Goal: Information Seeking & Learning: Learn about a topic

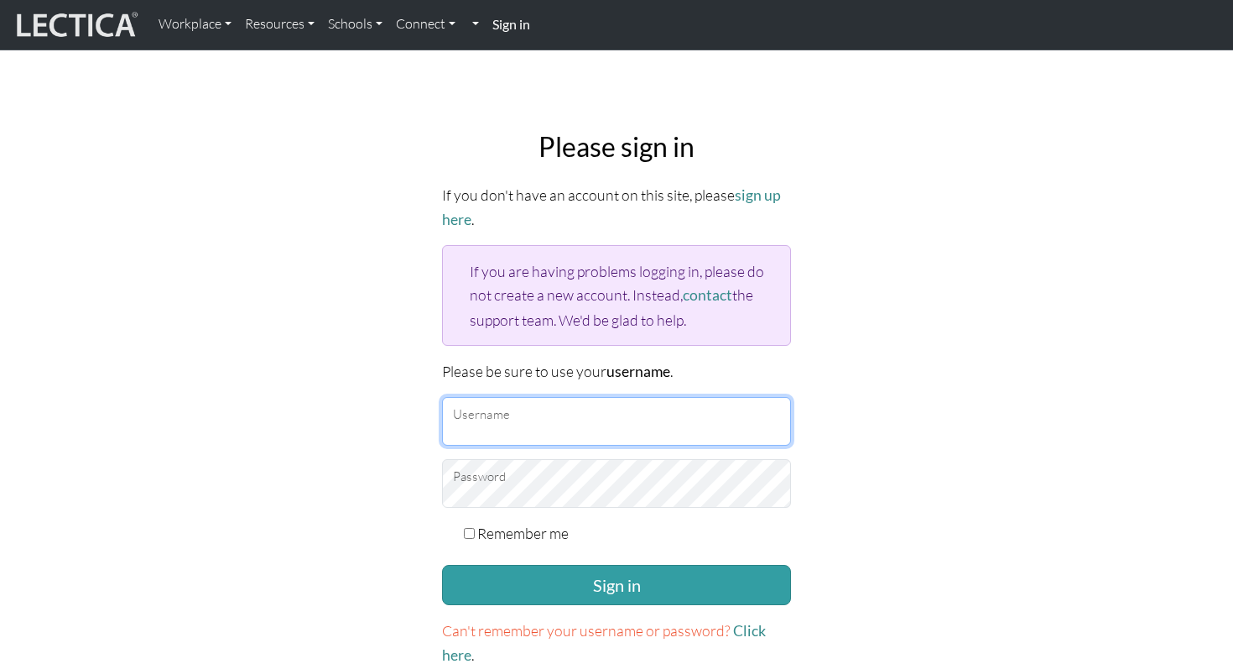
click at [636, 421] on input "Username" at bounding box center [616, 421] width 349 height 49
type input "sduraisamy@google.com"
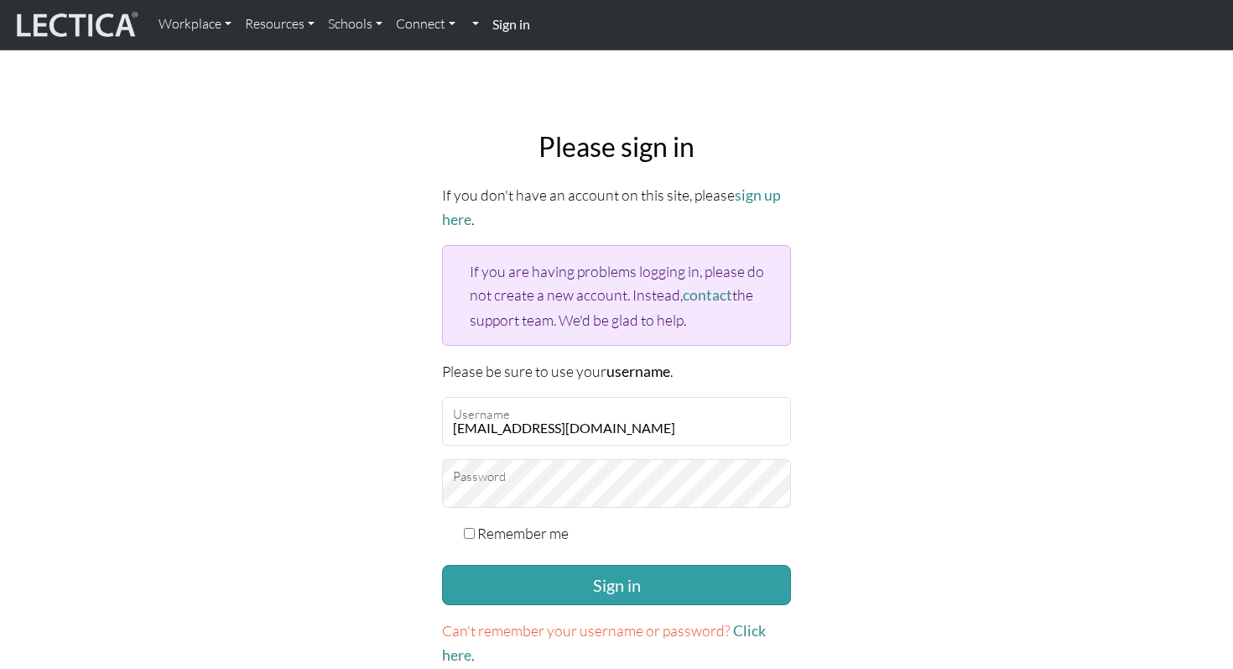
click at [468, 528] on input "Remember me" at bounding box center [469, 533] width 11 height 11
checkbox input "true"
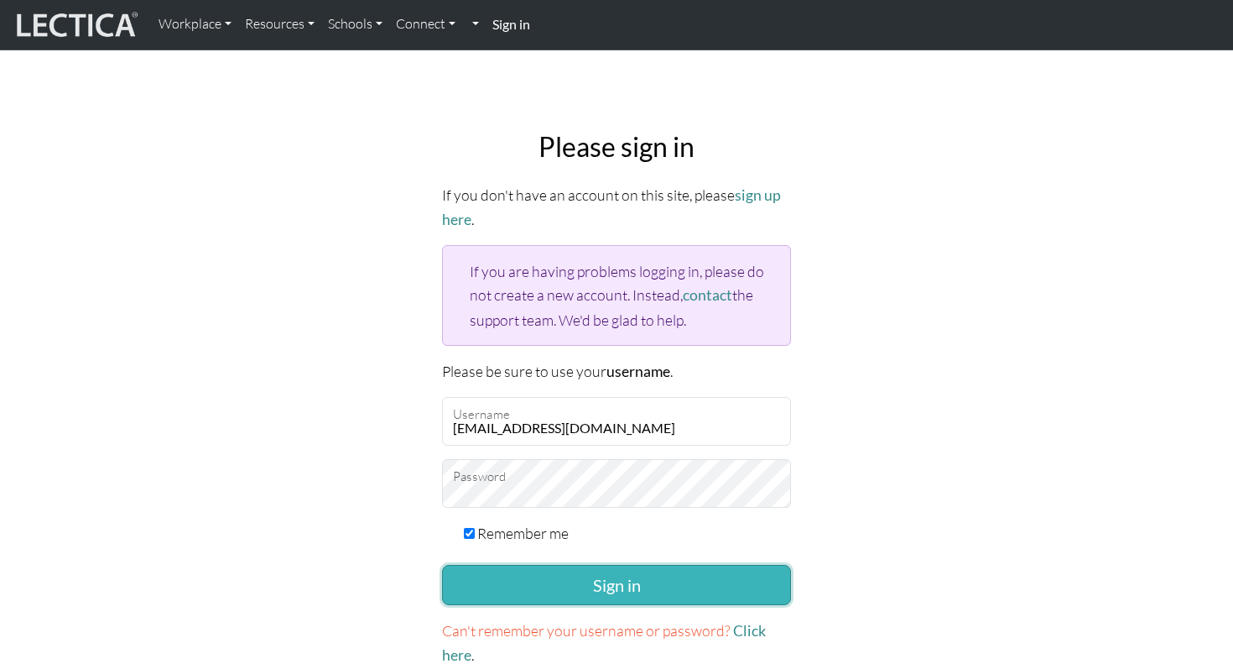
click at [538, 576] on button "Sign in" at bounding box center [616, 585] width 349 height 40
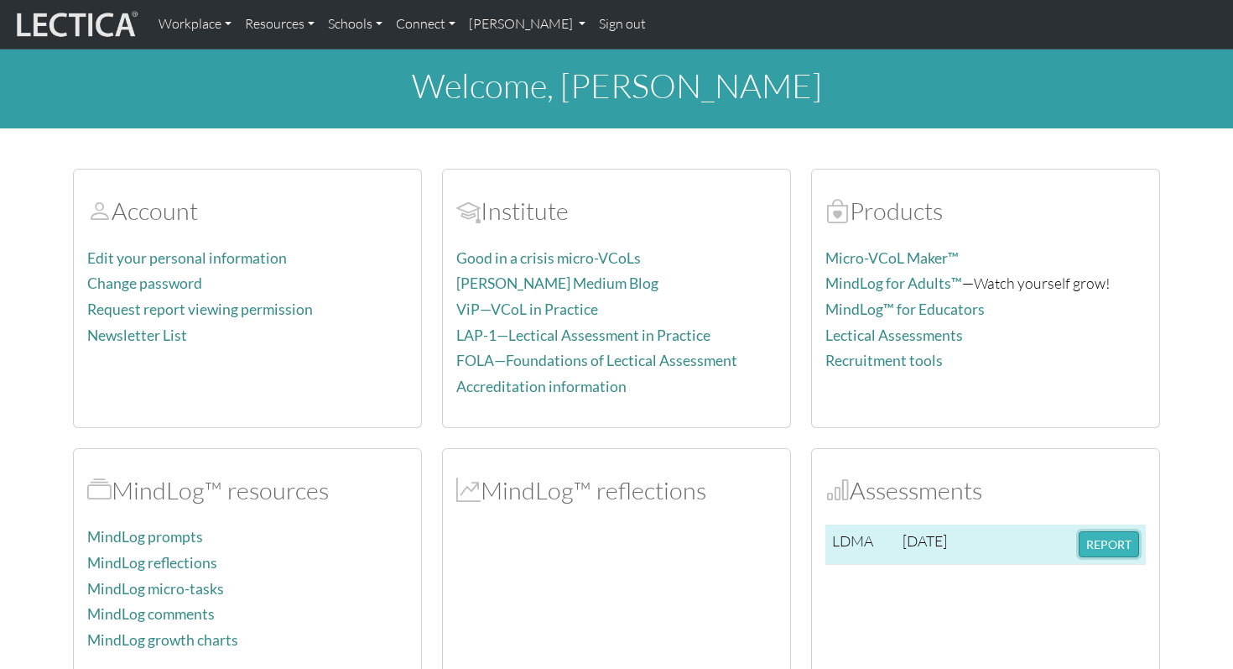
click at [1118, 544] on button "REPORT" at bounding box center [1109, 544] width 60 height 26
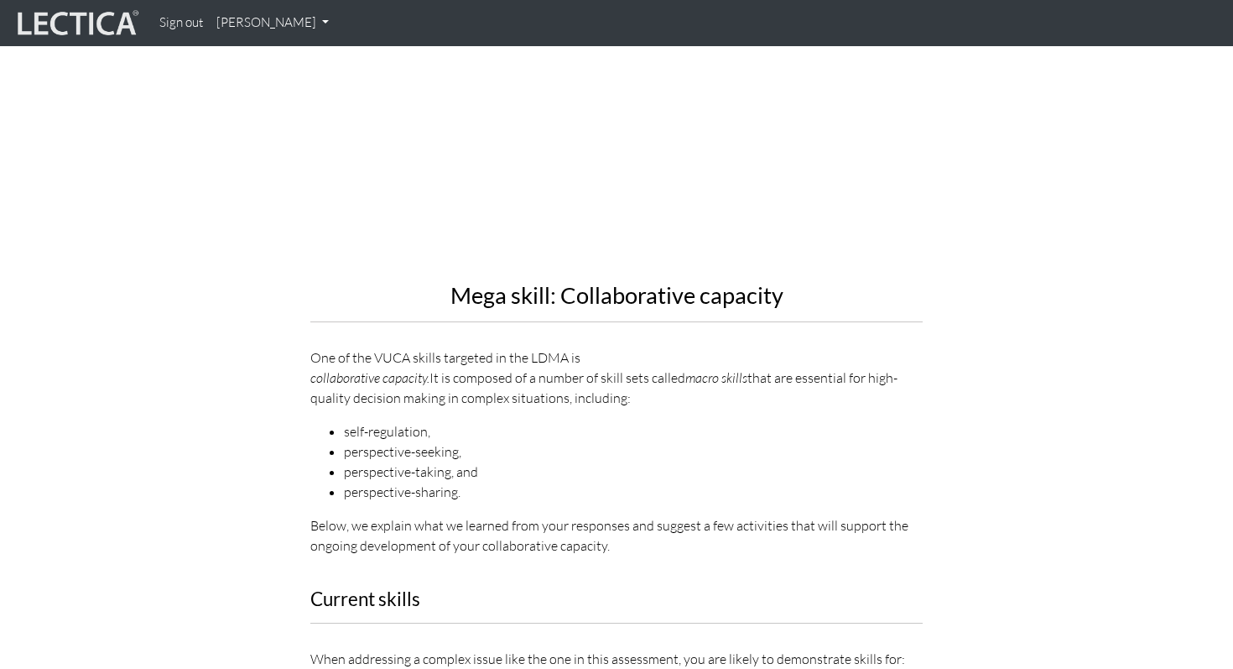
scroll to position [1783, 0]
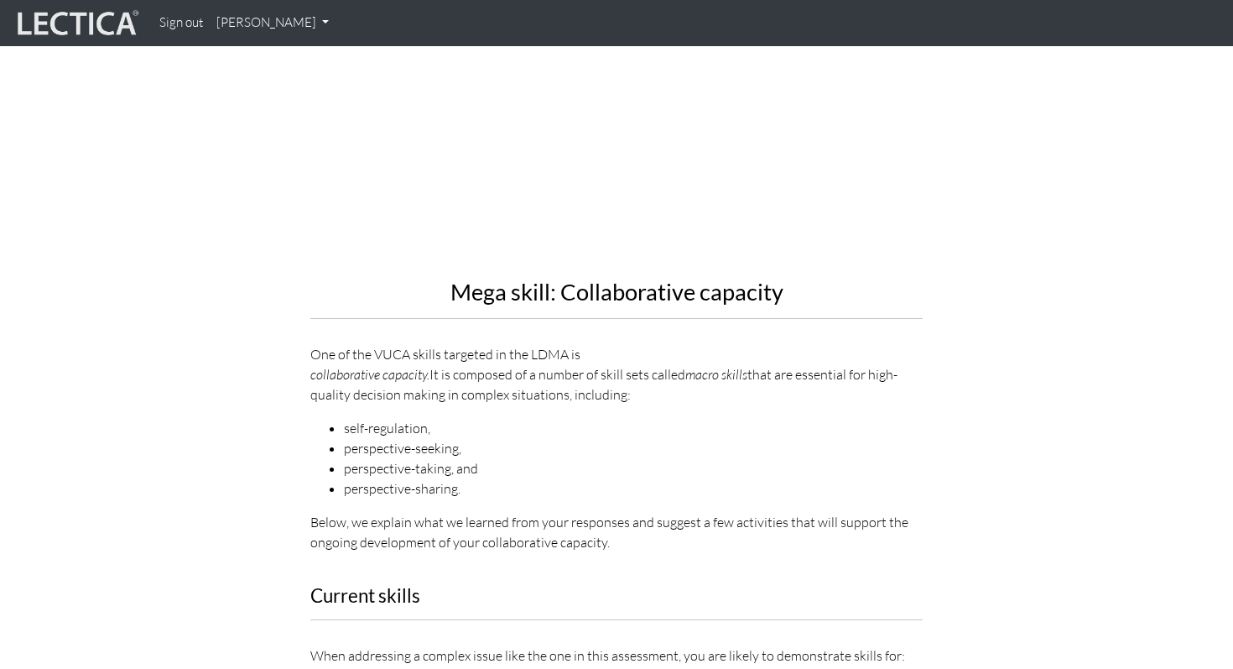
click at [436, 364] on a-href\=\"https\ "collaborative capacity. It is composed of a number of skill sets called macro s…" at bounding box center [616, 384] width 612 height 40
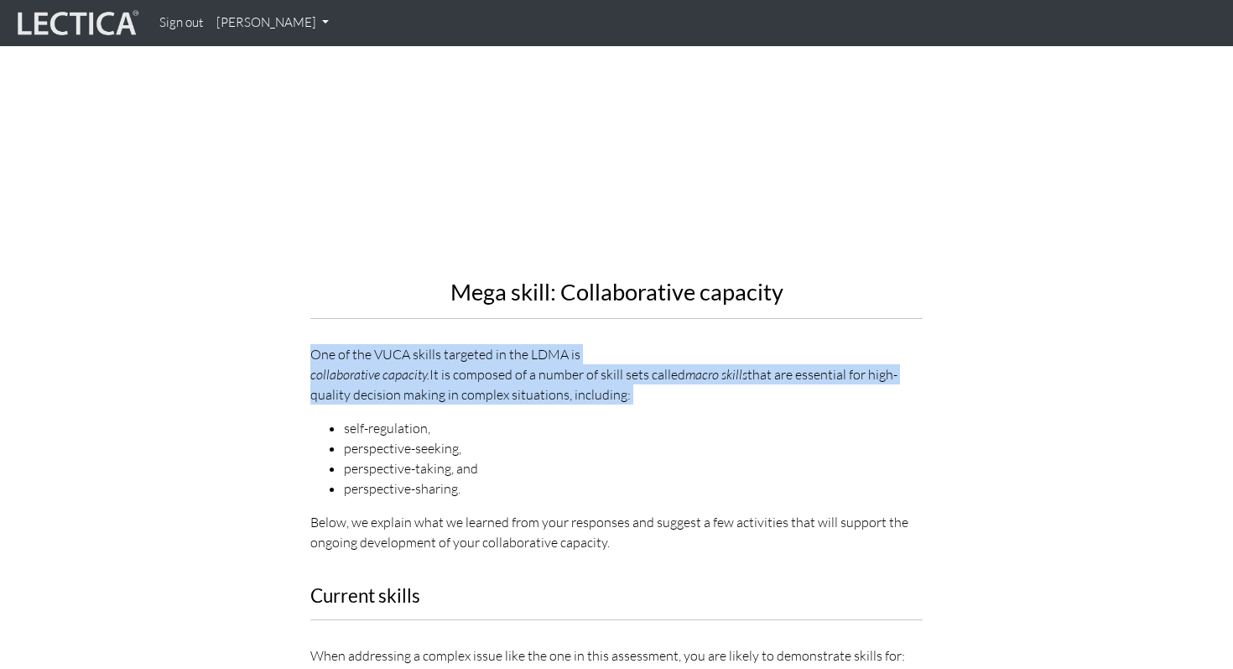
click at [436, 364] on a-href\=\"https\ "collaborative capacity. It is composed of a number of skill sets called macro s…" at bounding box center [616, 384] width 612 height 40
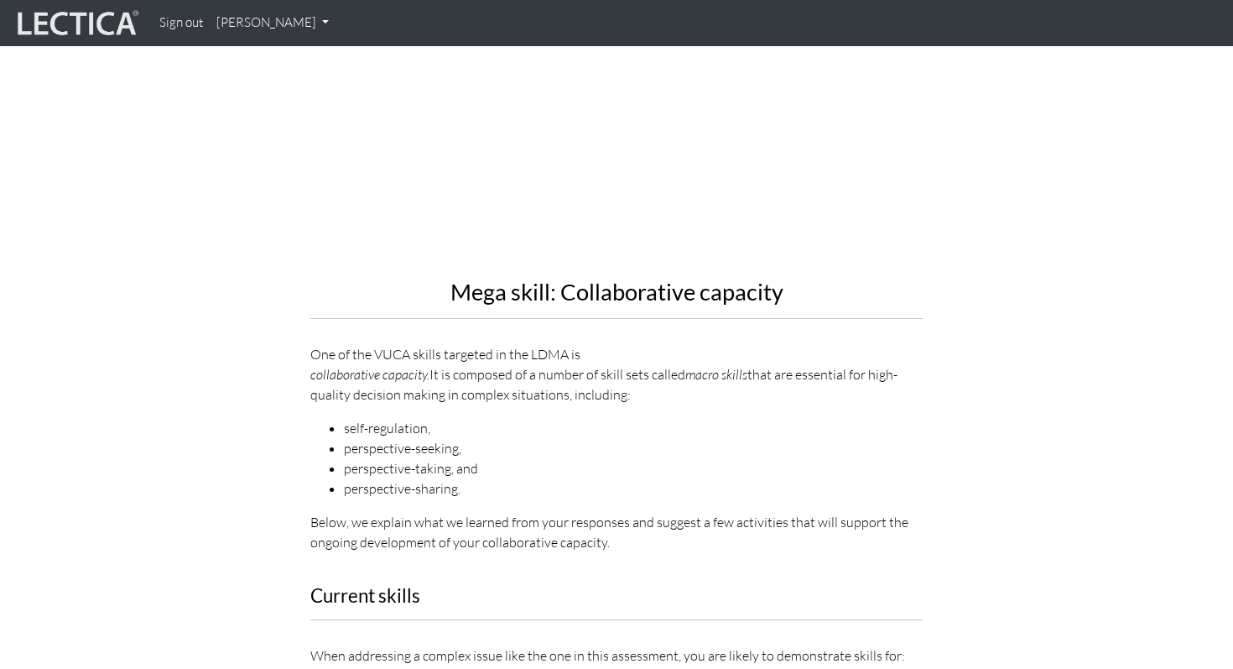
click at [368, 418] on li "self-regulation," at bounding box center [633, 428] width 579 height 20
click at [372, 438] on li "perspective-seeking," at bounding box center [633, 448] width 579 height 20
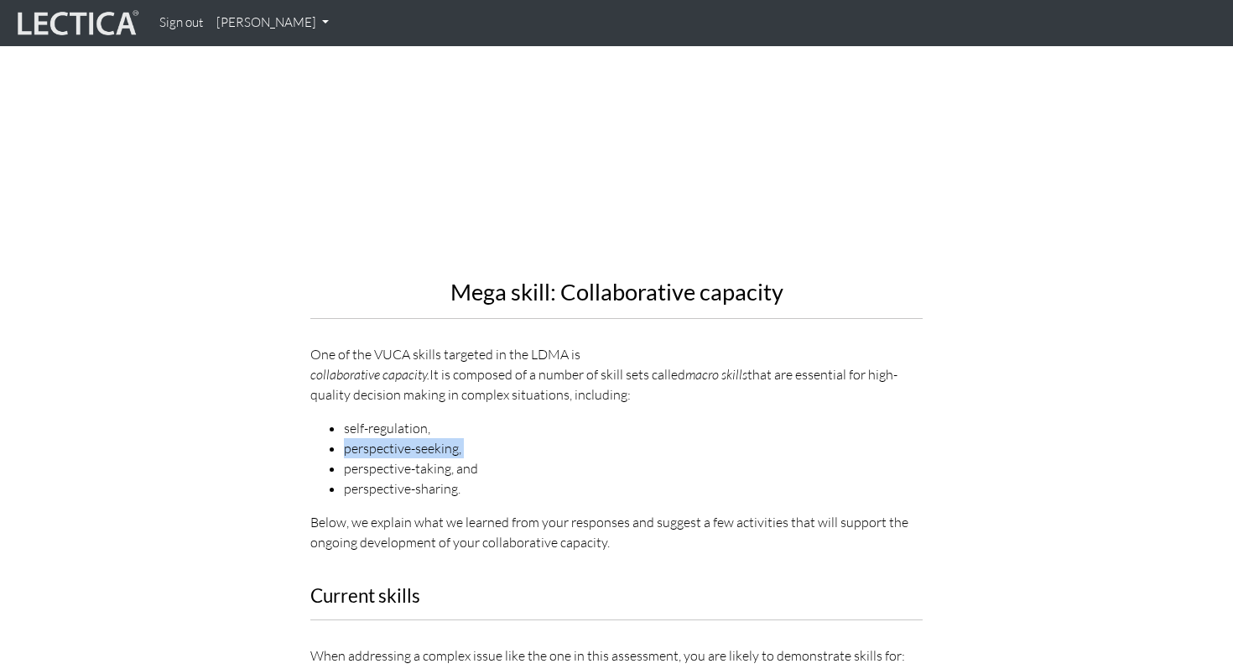
click at [372, 438] on li "perspective-seeking," at bounding box center [633, 448] width 579 height 20
click at [372, 458] on li "perspective-taking, and" at bounding box center [633, 468] width 579 height 20
click at [372, 478] on li "perspective-sharing." at bounding box center [633, 488] width 579 height 20
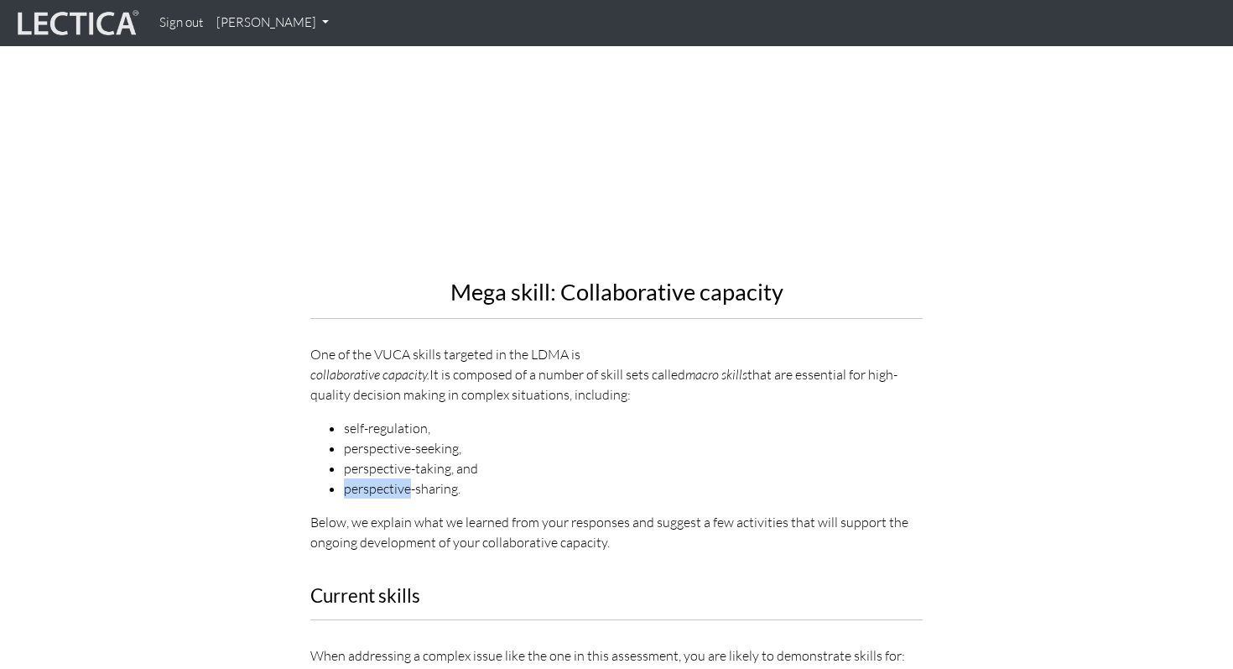
click at [372, 478] on li "perspective-sharing." at bounding box center [633, 488] width 579 height 20
click at [367, 512] on p "Below, we explain what we learned from your responses and suggest a few activit…" at bounding box center [616, 532] width 612 height 40
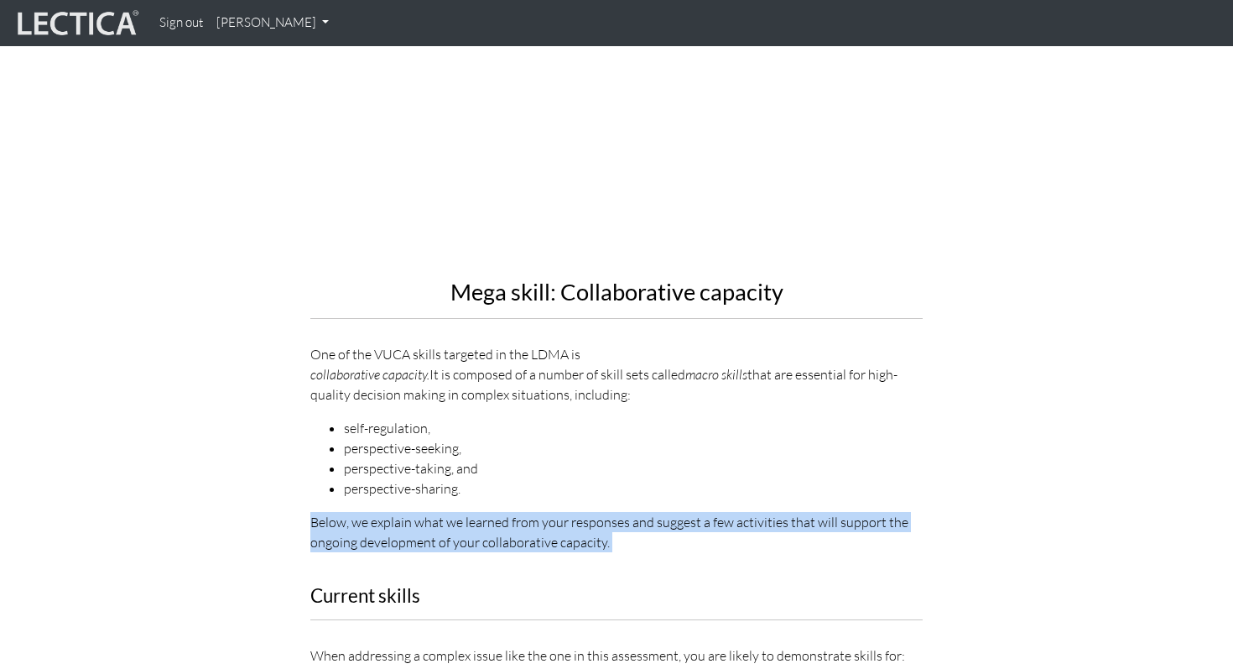
click at [367, 512] on p "Below, we explain what we learned from your responses and suggest a few activit…" at bounding box center [616, 532] width 612 height 40
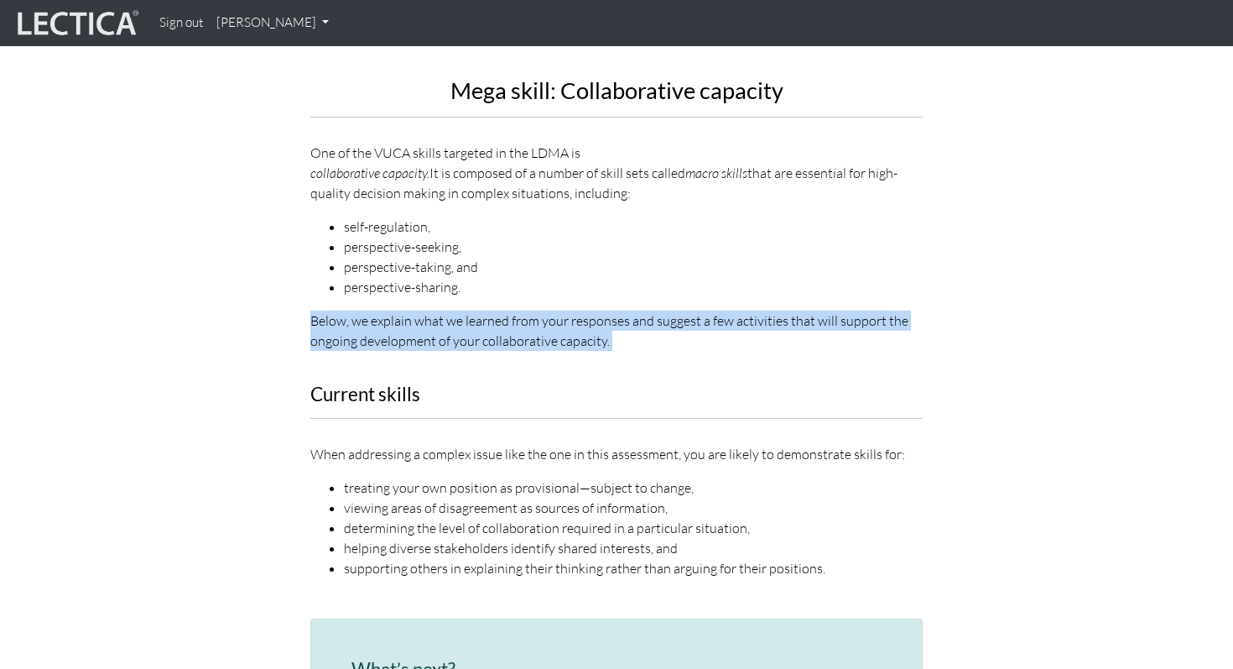
scroll to position [1993, 0]
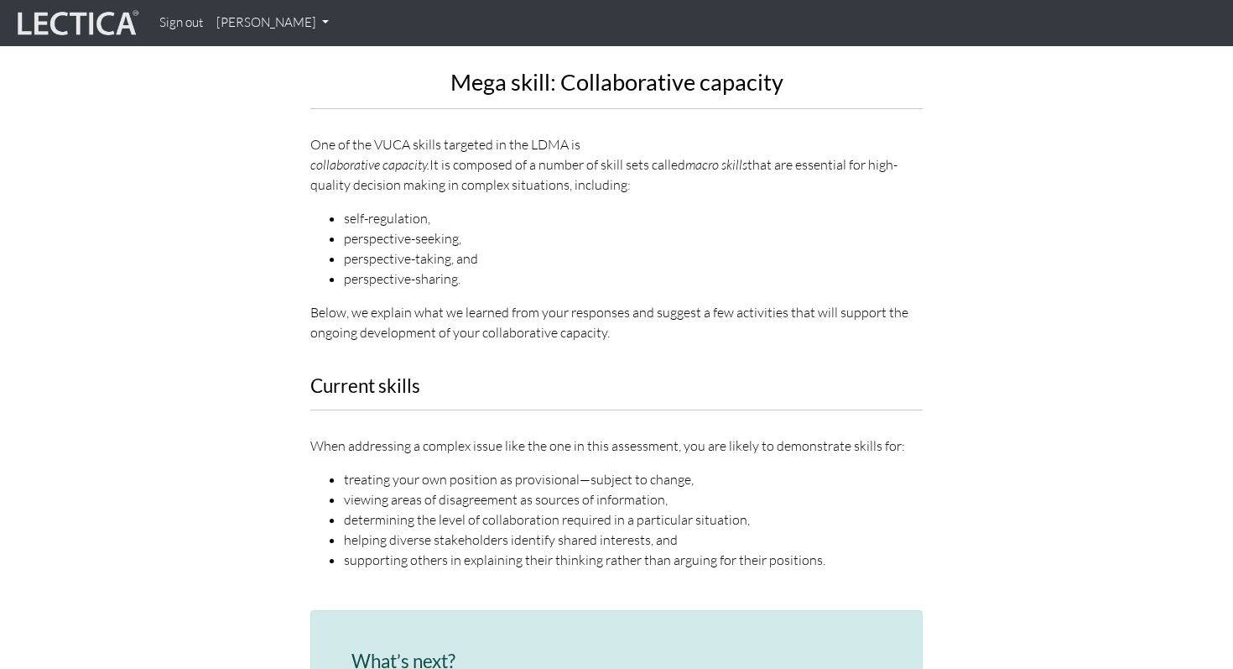
click at [361, 435] on p "When addressing a complex issue like the one in this assessment, you are likely…" at bounding box center [616, 445] width 612 height 20
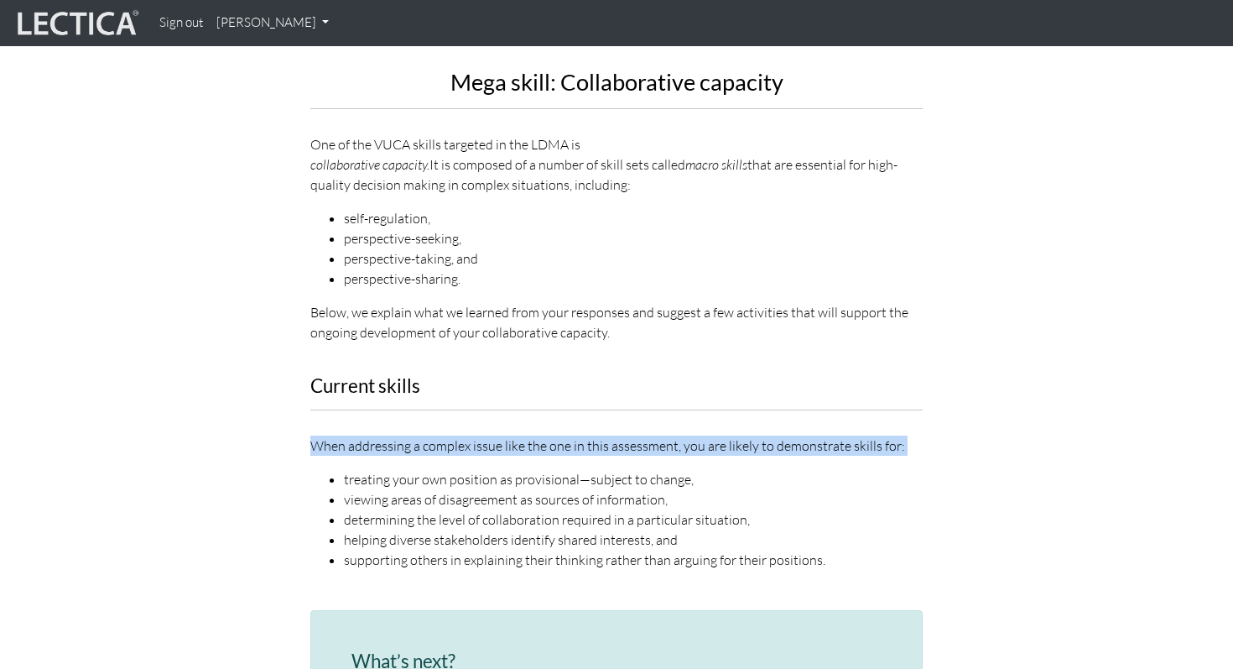
click at [361, 435] on p "When addressing a complex issue like the one in this assessment, you are likely…" at bounding box center [616, 445] width 612 height 20
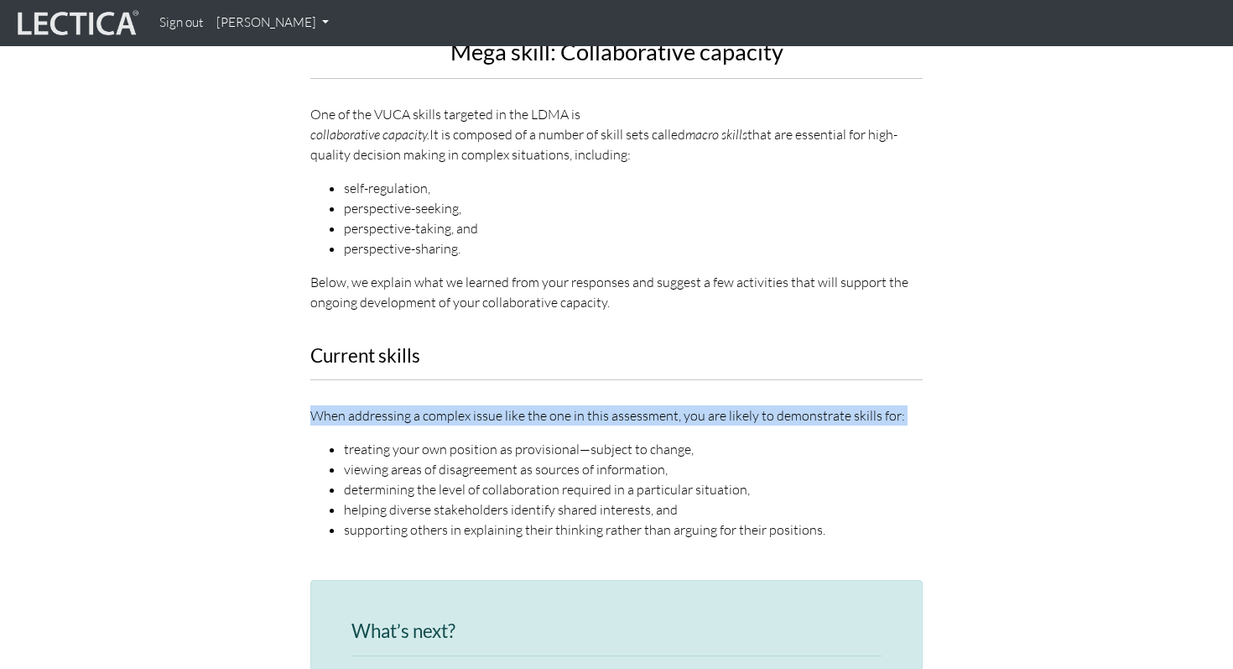
scroll to position [2027, 0]
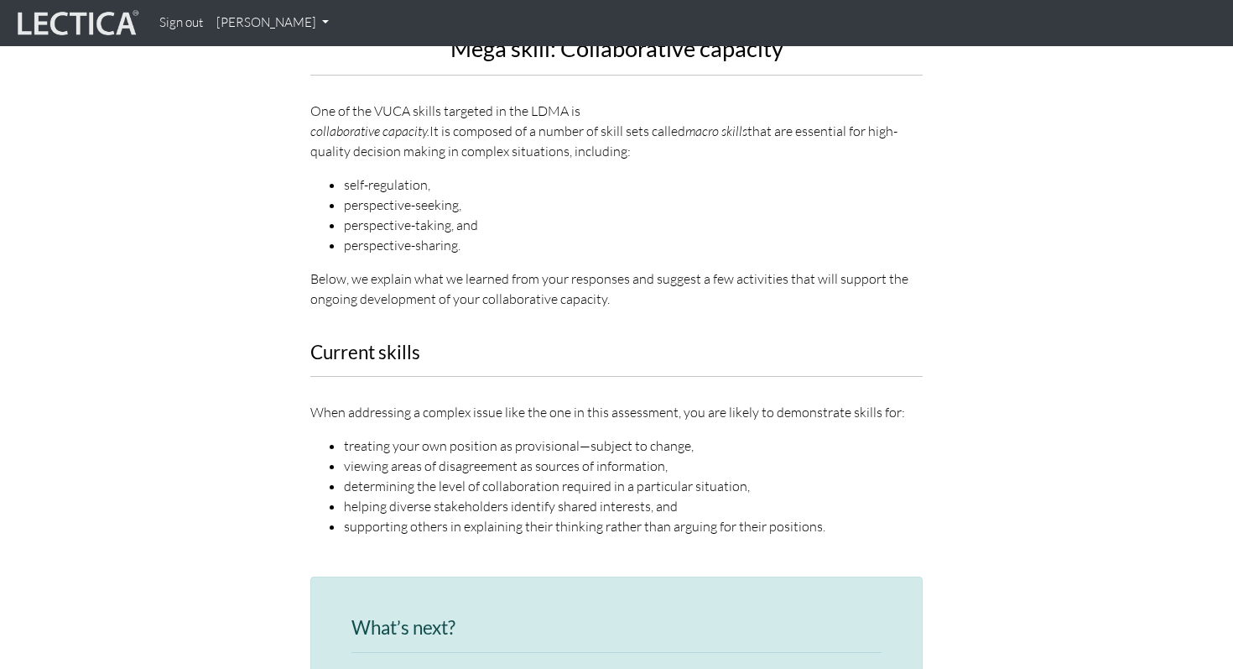
click at [361, 435] on li "treating your own position as provisional—subject to change," at bounding box center [633, 445] width 579 height 20
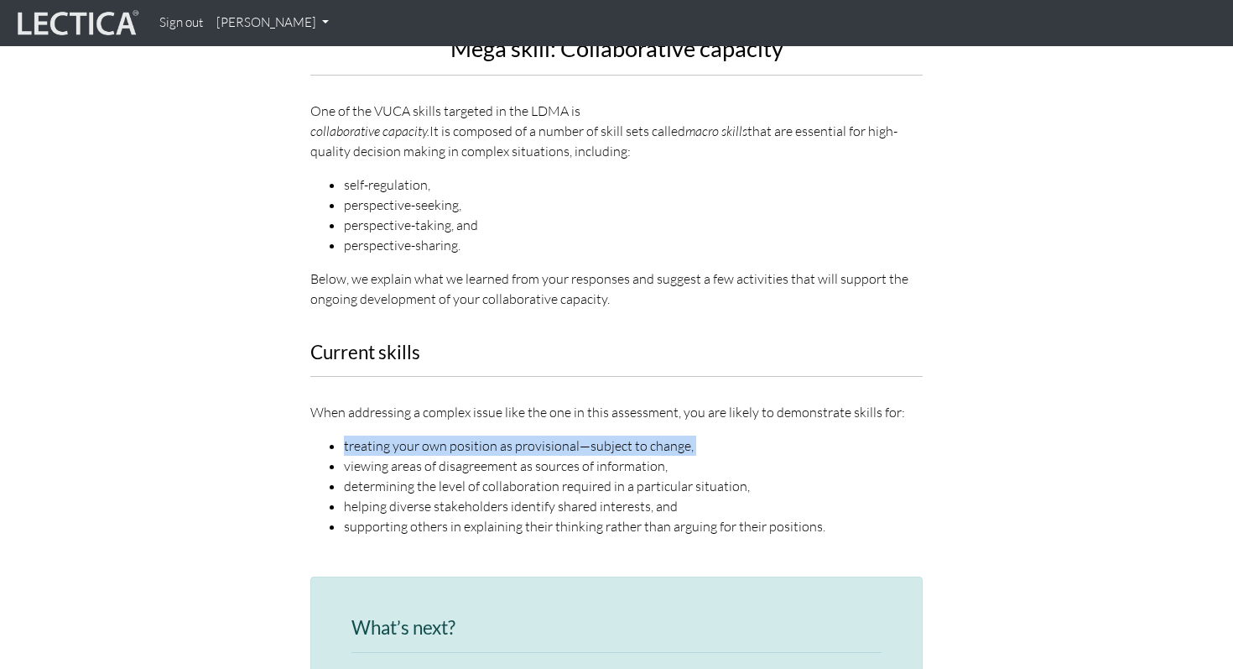
click at [361, 435] on li "treating your own position as provisional—subject to change," at bounding box center [633, 445] width 579 height 20
click at [543, 435] on li "treating your own position as provisional—subject to change," at bounding box center [633, 445] width 579 height 20
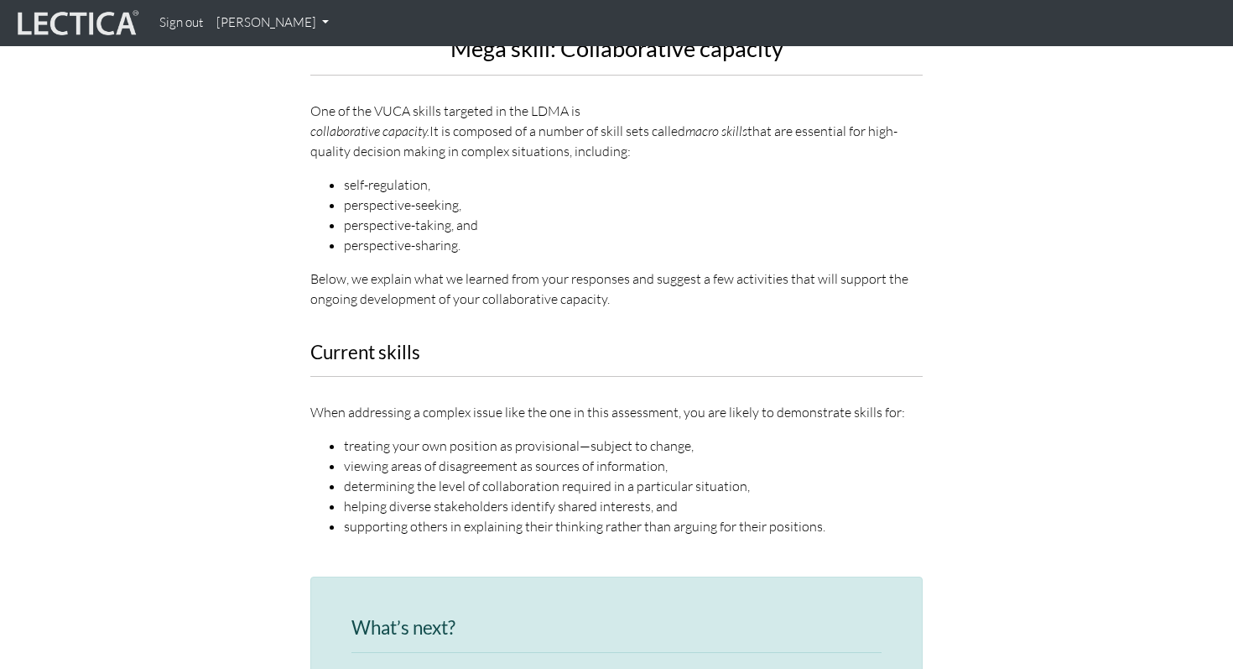
click at [457, 455] on li "viewing areas of disagreement as sources of information," at bounding box center [633, 465] width 579 height 20
click at [449, 476] on li "determining the level of collaboration required in a particular situation," at bounding box center [633, 486] width 579 height 20
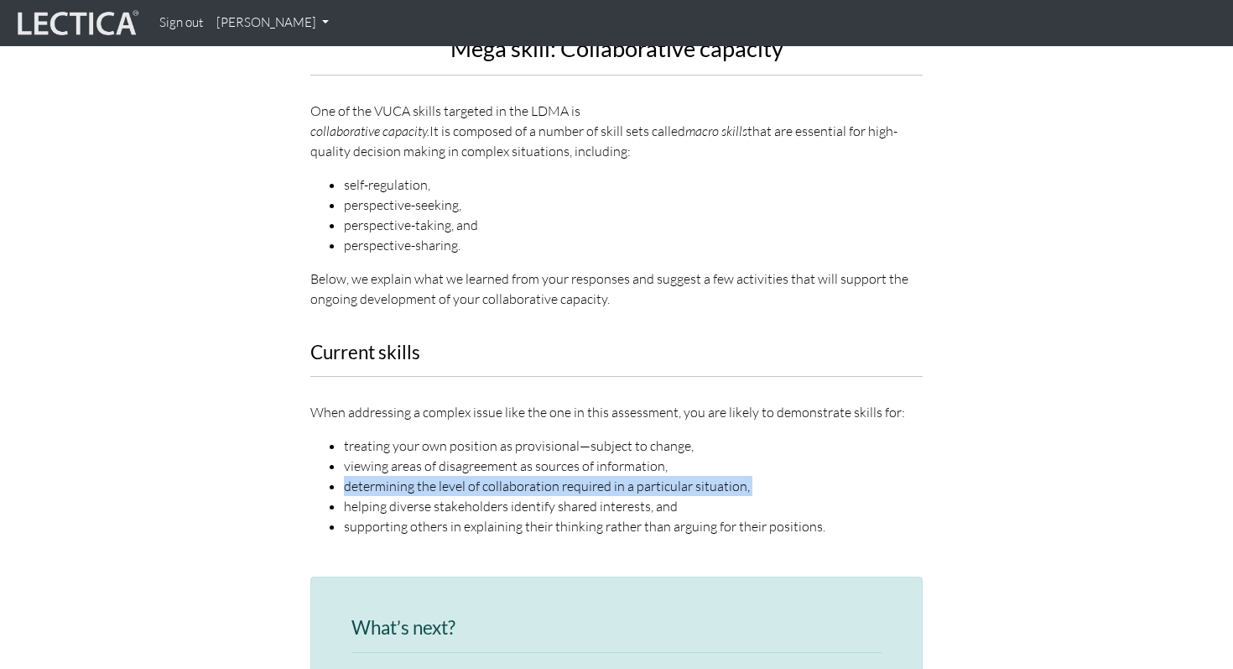
click at [449, 476] on li "determining the level of collaboration required in a particular situation," at bounding box center [633, 486] width 579 height 20
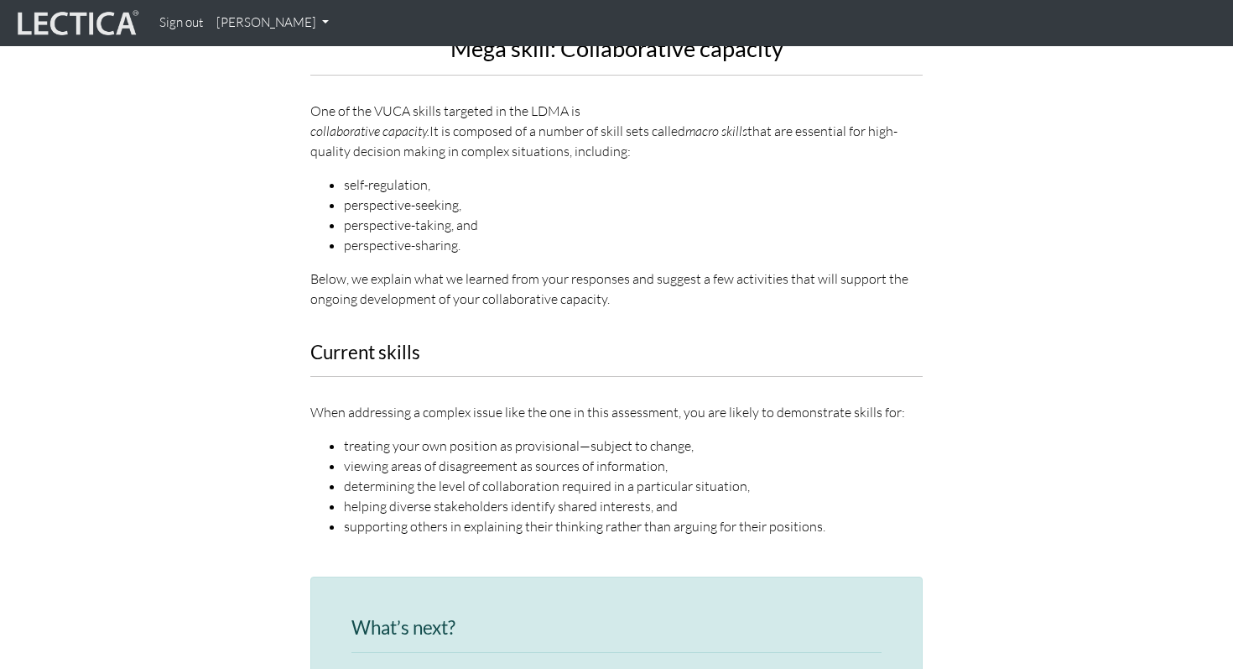
click at [441, 496] on li "helping diverse stakeholders identify shared interests, and" at bounding box center [633, 506] width 579 height 20
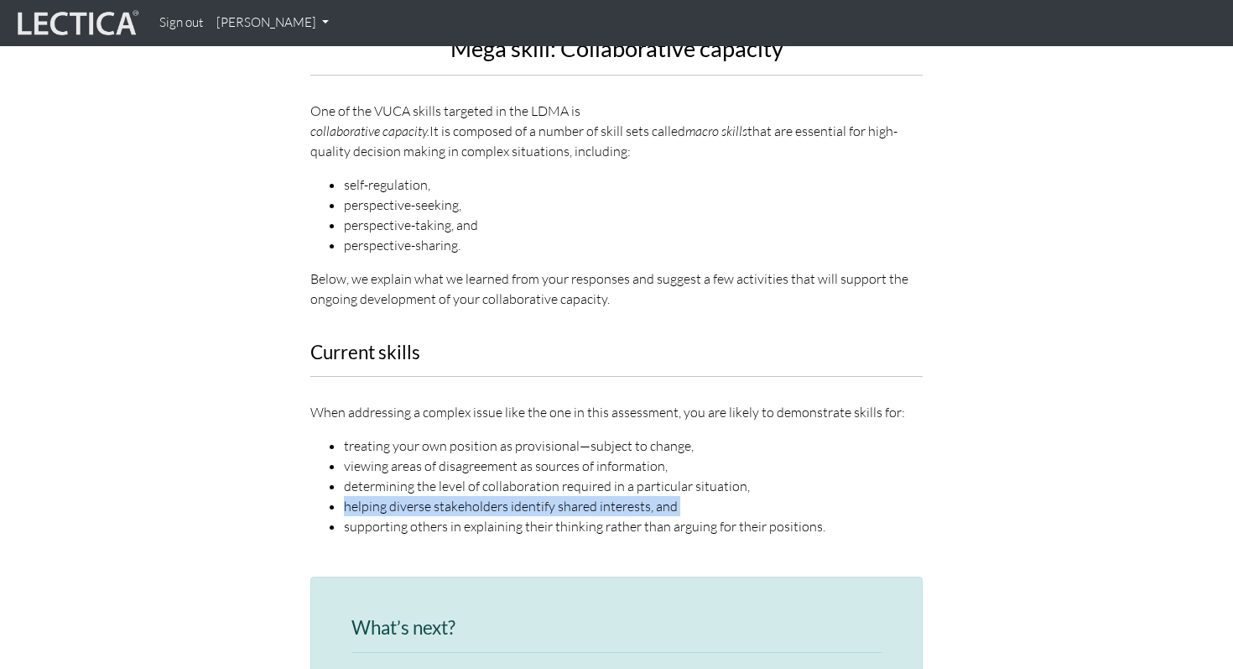
click at [441, 496] on li "helping diverse stakeholders identify shared interests, and" at bounding box center [633, 506] width 579 height 20
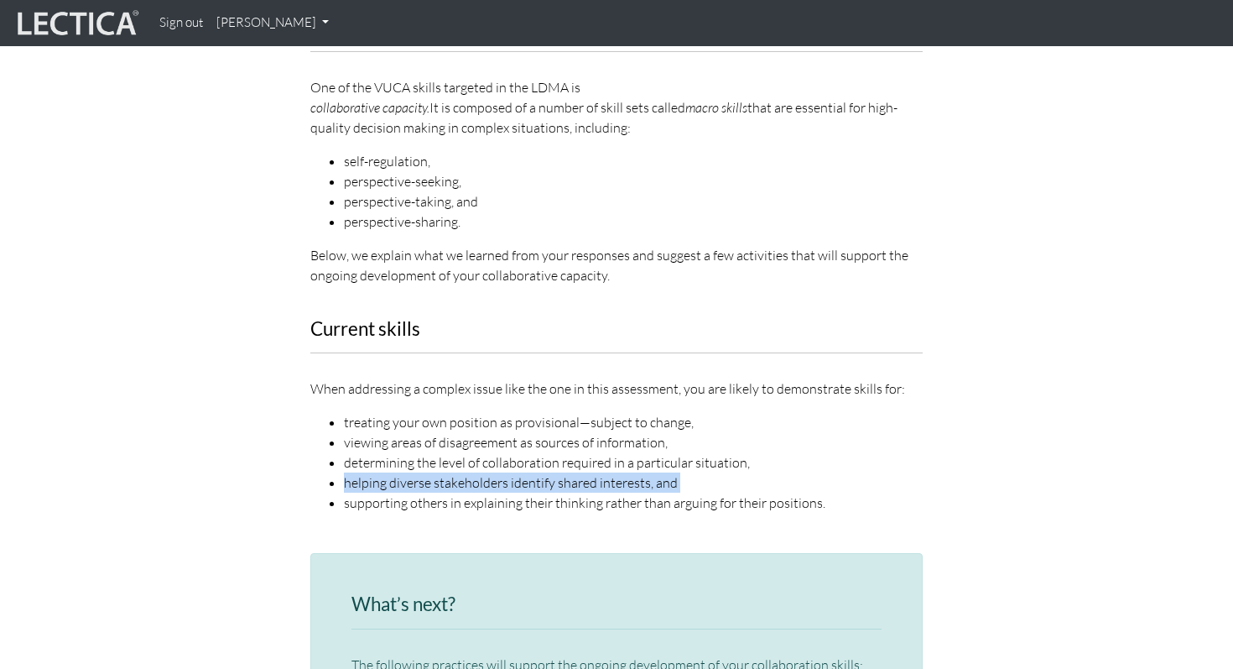
scroll to position [2056, 0]
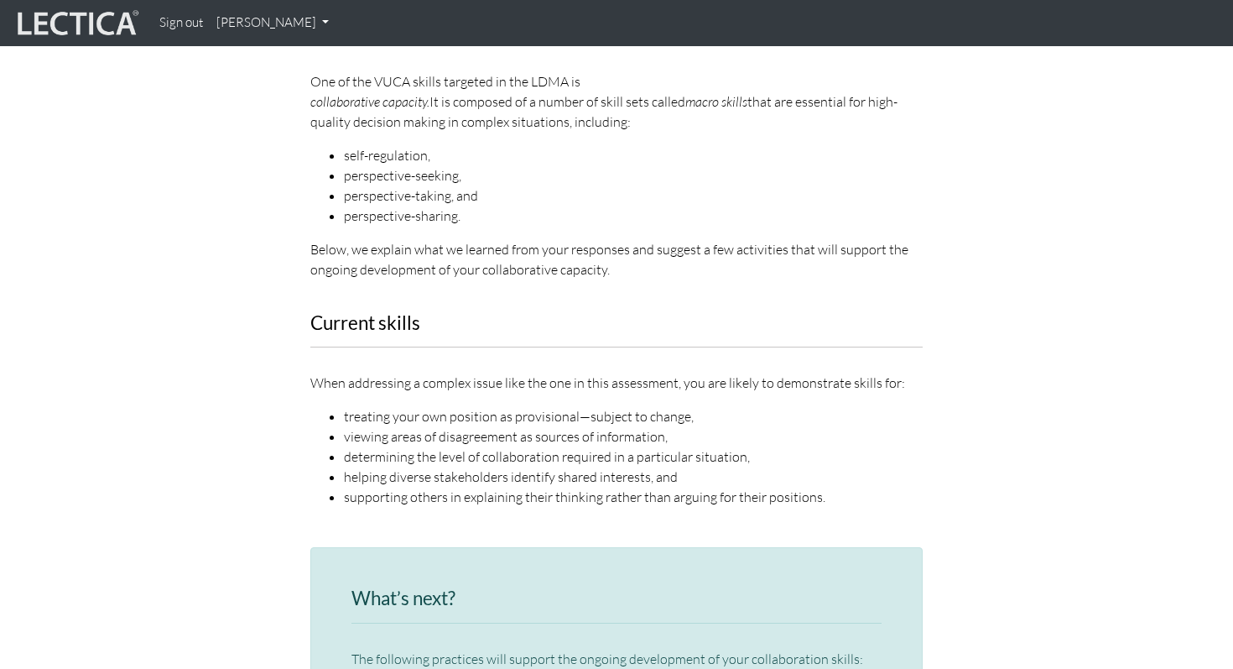
click at [441, 486] on li "supporting others in explaining their thinking rather than arguing for their po…" at bounding box center [633, 496] width 579 height 20
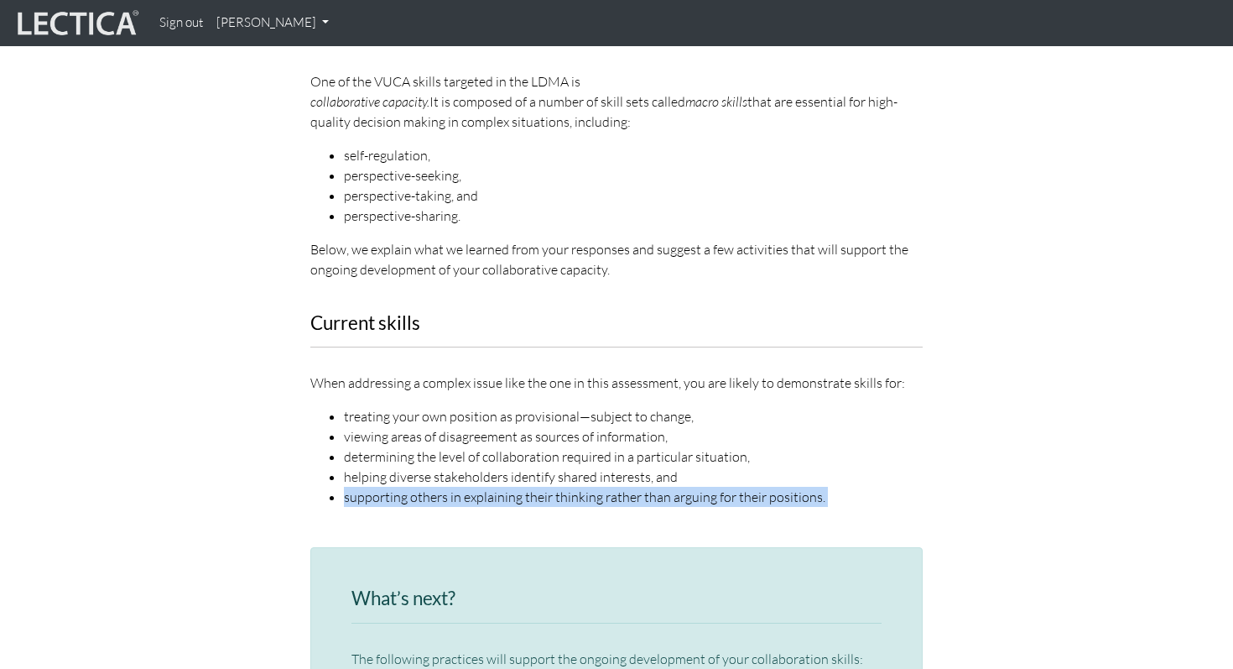
click at [441, 486] on li "supporting others in explaining their thinking rather than arguing for their po…" at bounding box center [633, 496] width 579 height 20
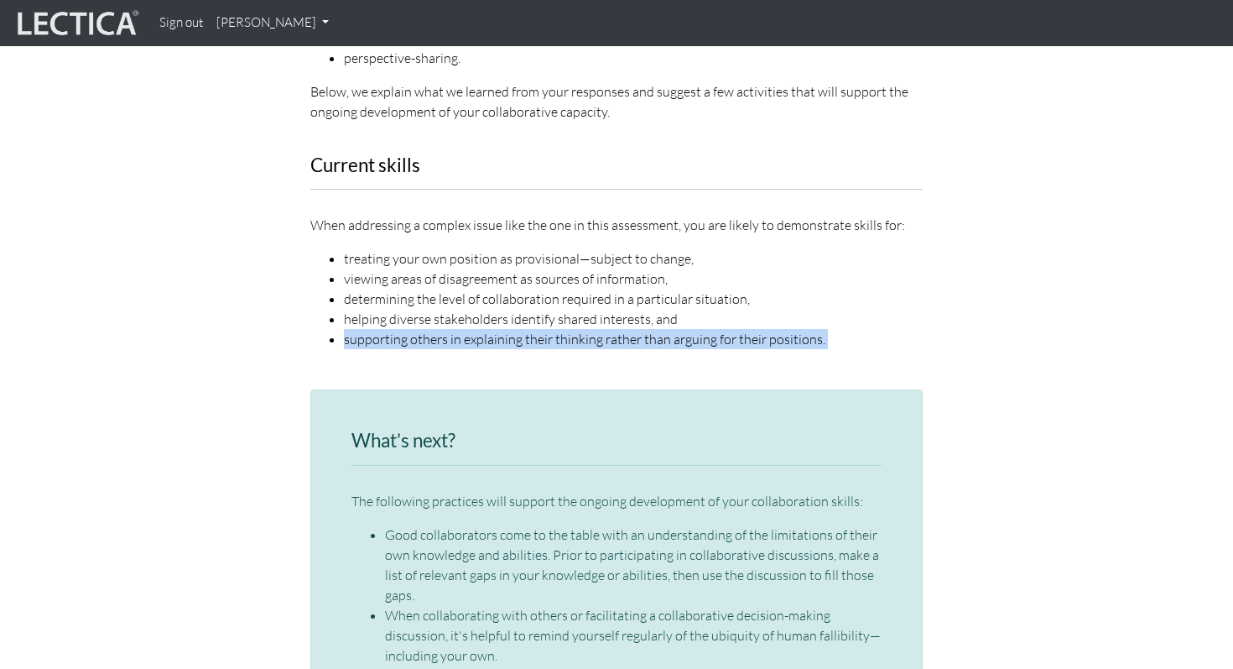
scroll to position [2219, 0]
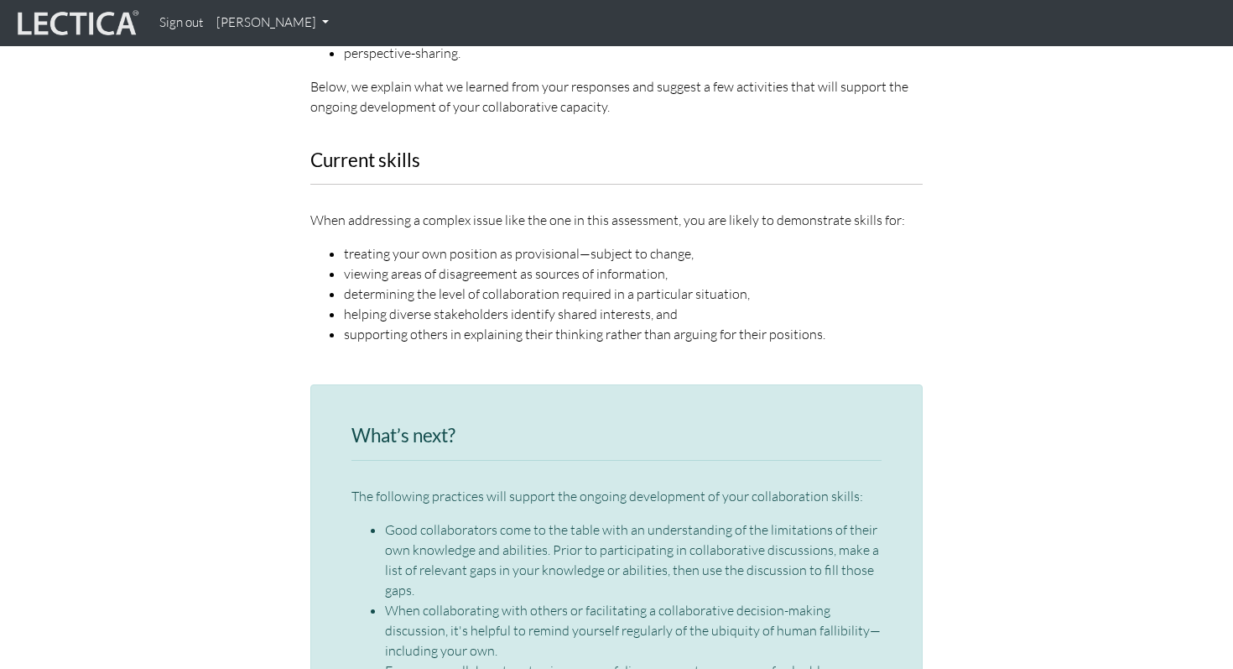
click at [441, 486] on p "The following practices will support the ongoing development of your collaborat…" at bounding box center [616, 496] width 530 height 20
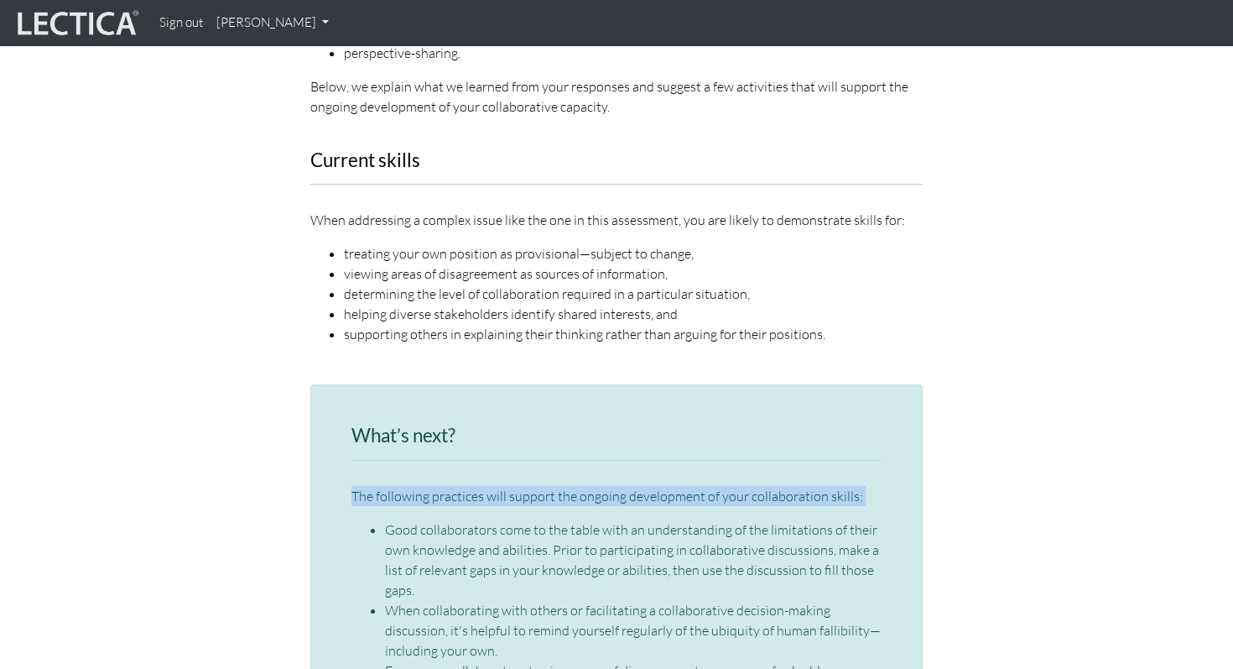
click at [441, 486] on p "The following practices will support the ongoing development of your collaborat…" at bounding box center [616, 496] width 530 height 20
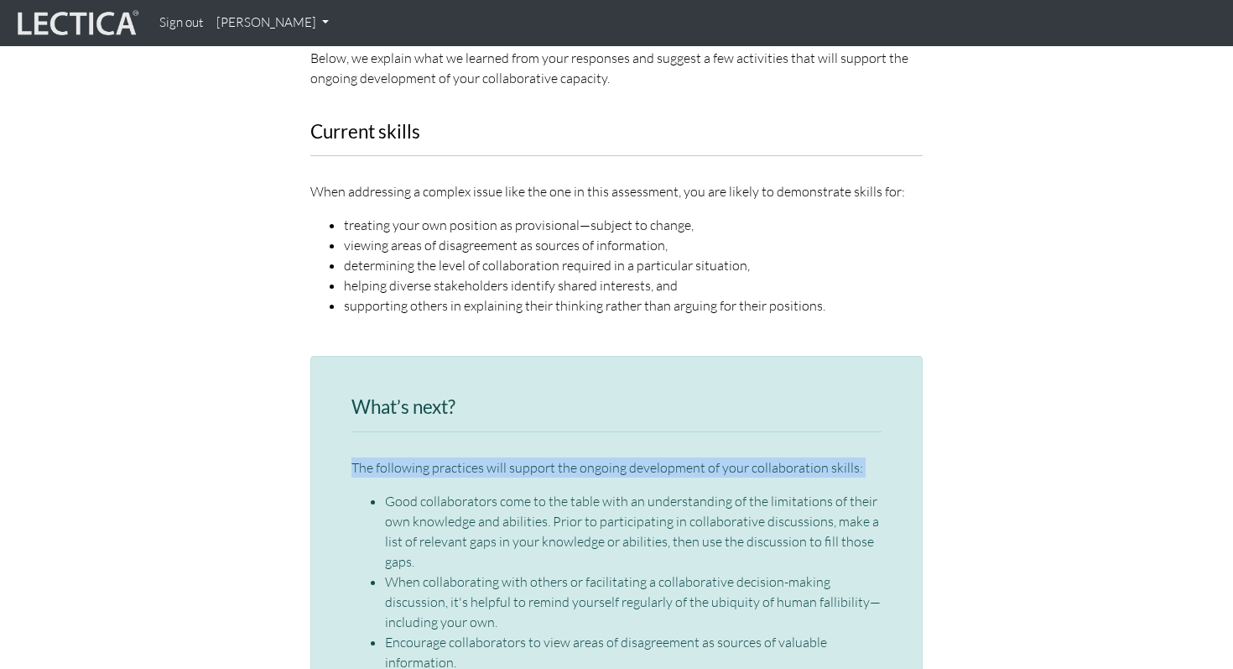
scroll to position [2258, 0]
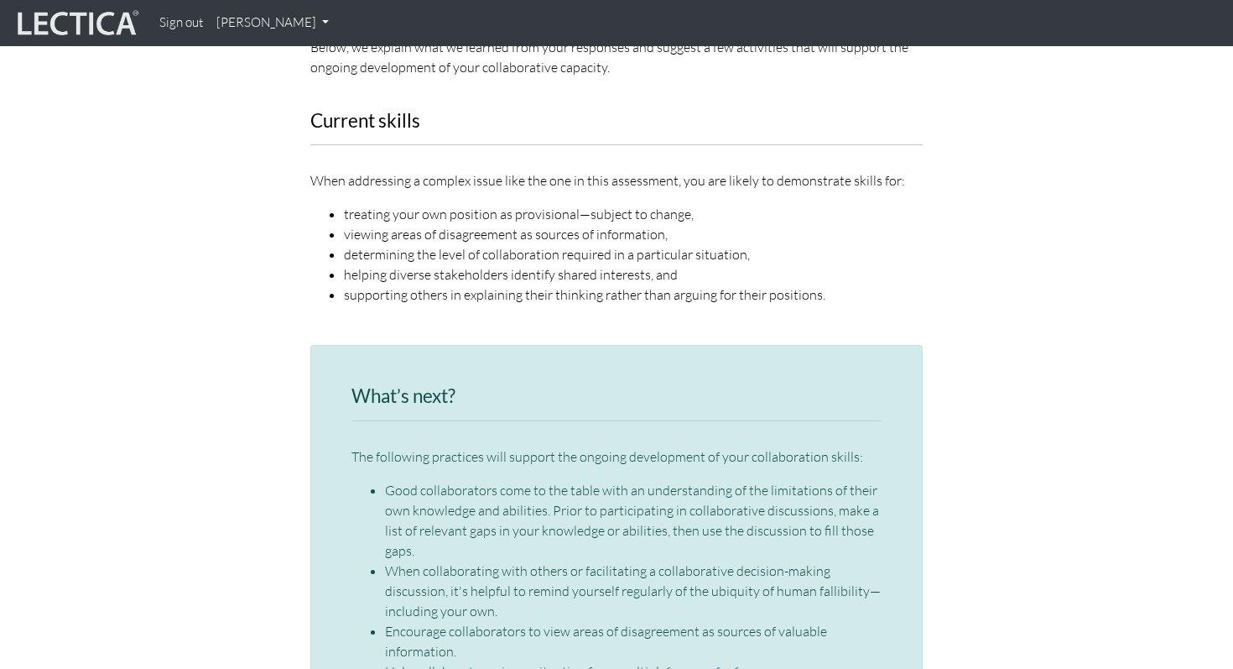
click at [441, 480] on li "Good collaborators come to the table with an understanding of the limitations o…" at bounding box center [633, 520] width 497 height 81
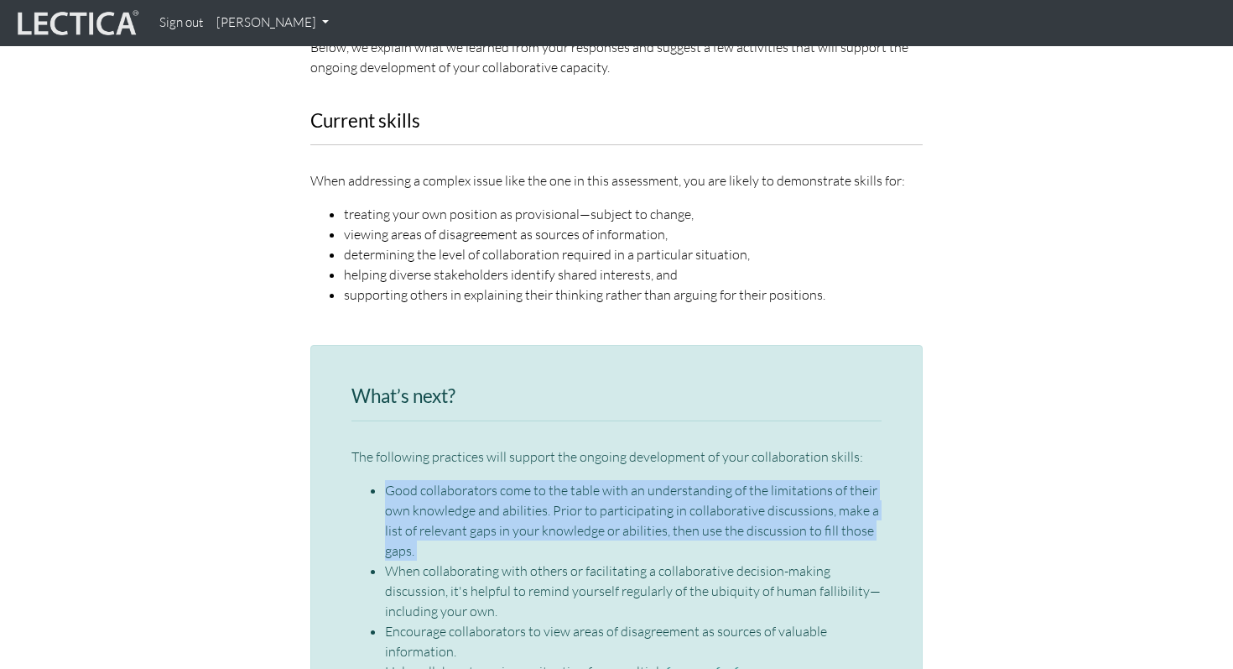
click at [441, 480] on li "Good collaborators come to the table with an understanding of the limitations o…" at bounding box center [633, 520] width 497 height 81
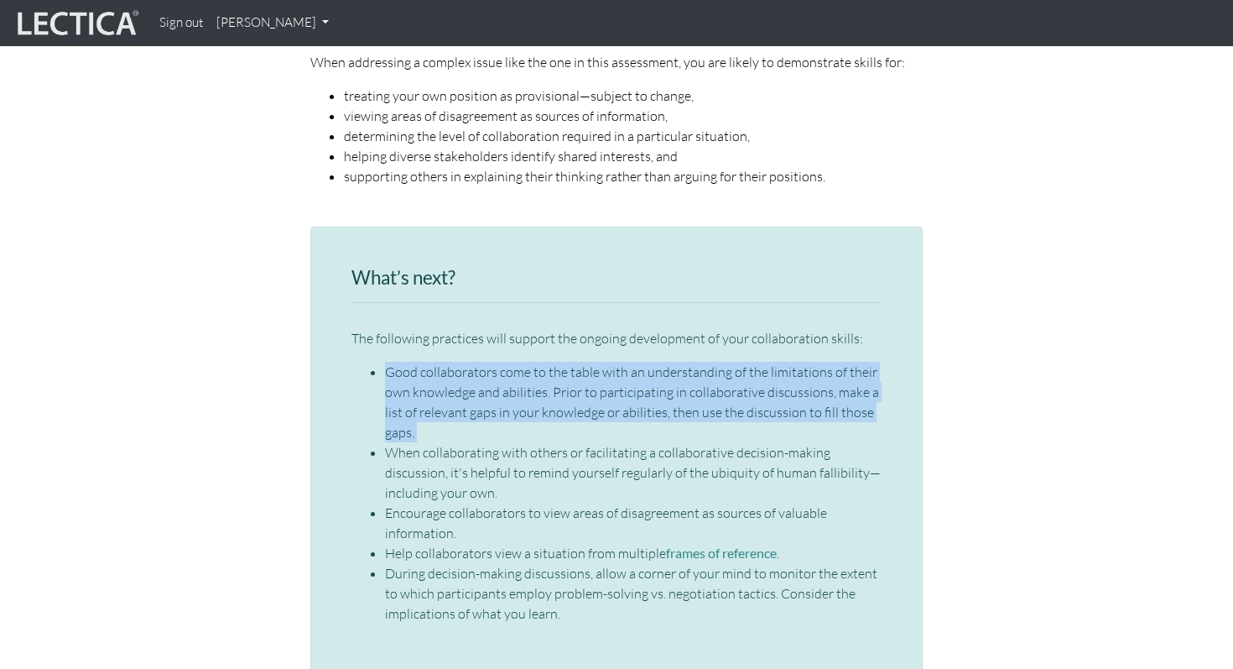
scroll to position [2427, 0]
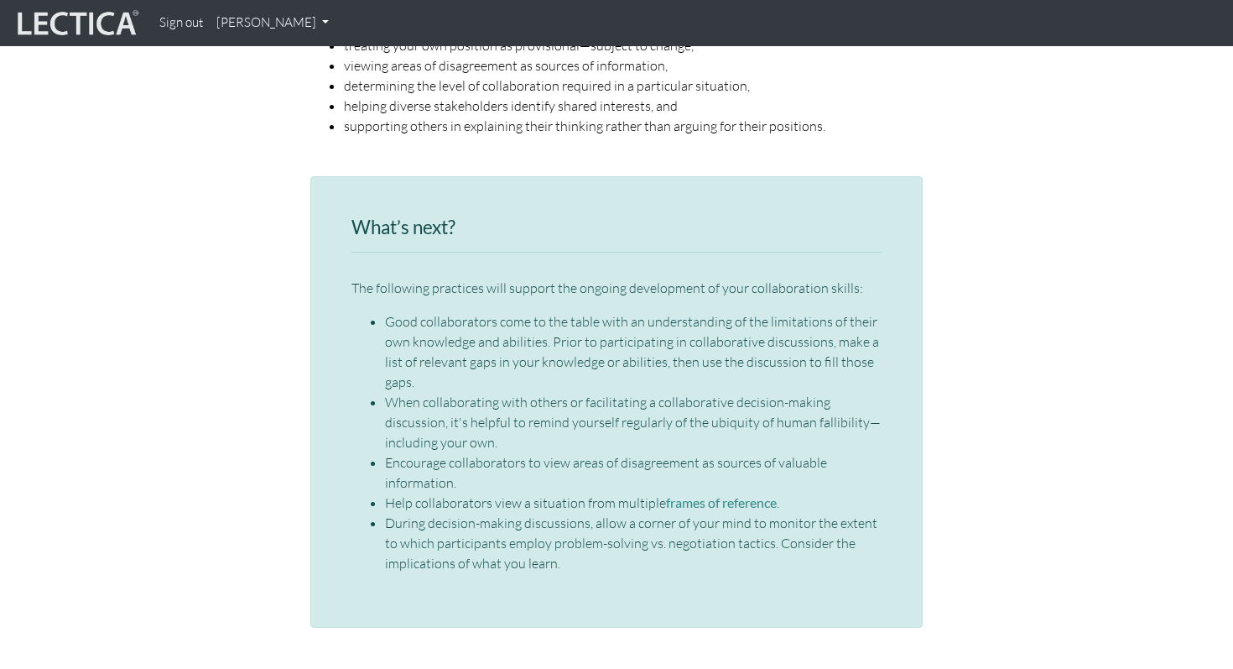
click at [822, 392] on li "When collaborating with others or facilitating a collaborative decision-making …" at bounding box center [633, 422] width 497 height 60
copy li "fallibility"
click at [591, 452] on li "Encourage collaborators to view areas of disagreement as sources of valuable in…" at bounding box center [633, 472] width 497 height 40
click at [575, 452] on li "Encourage collaborators to view areas of disagreement as sources of valuable in…" at bounding box center [633, 472] width 497 height 40
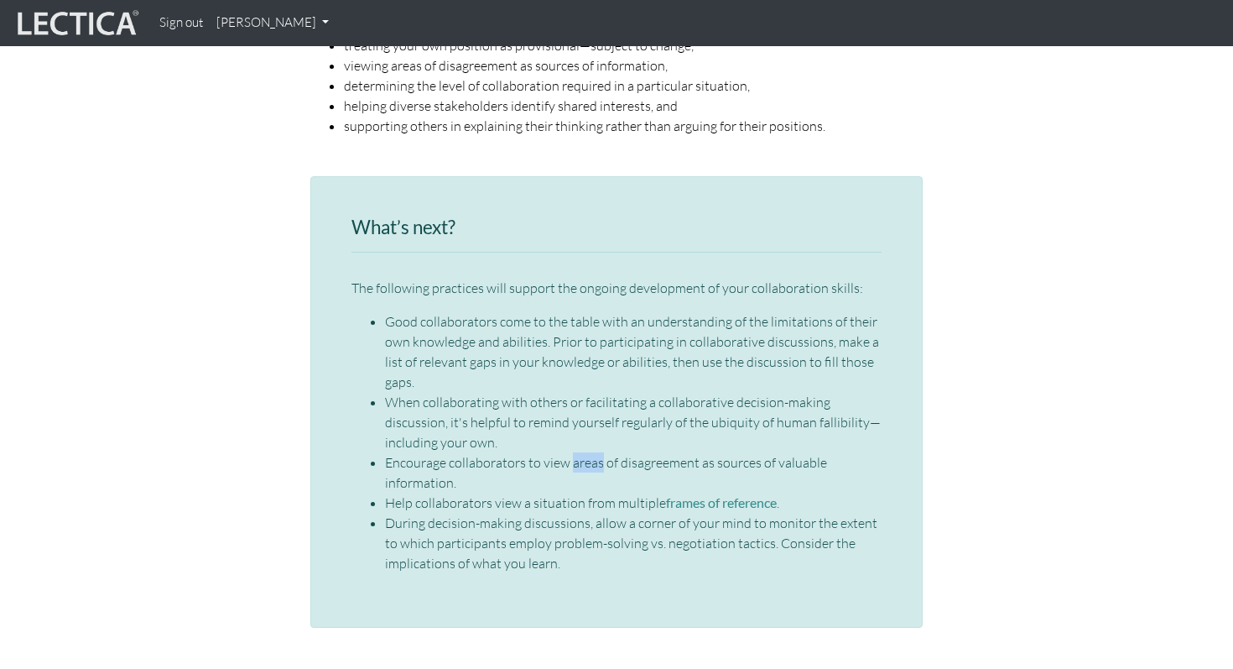
click at [575, 452] on li "Encourage collaborators to view areas of disagreement as sources of valuable in…" at bounding box center [633, 472] width 497 height 40
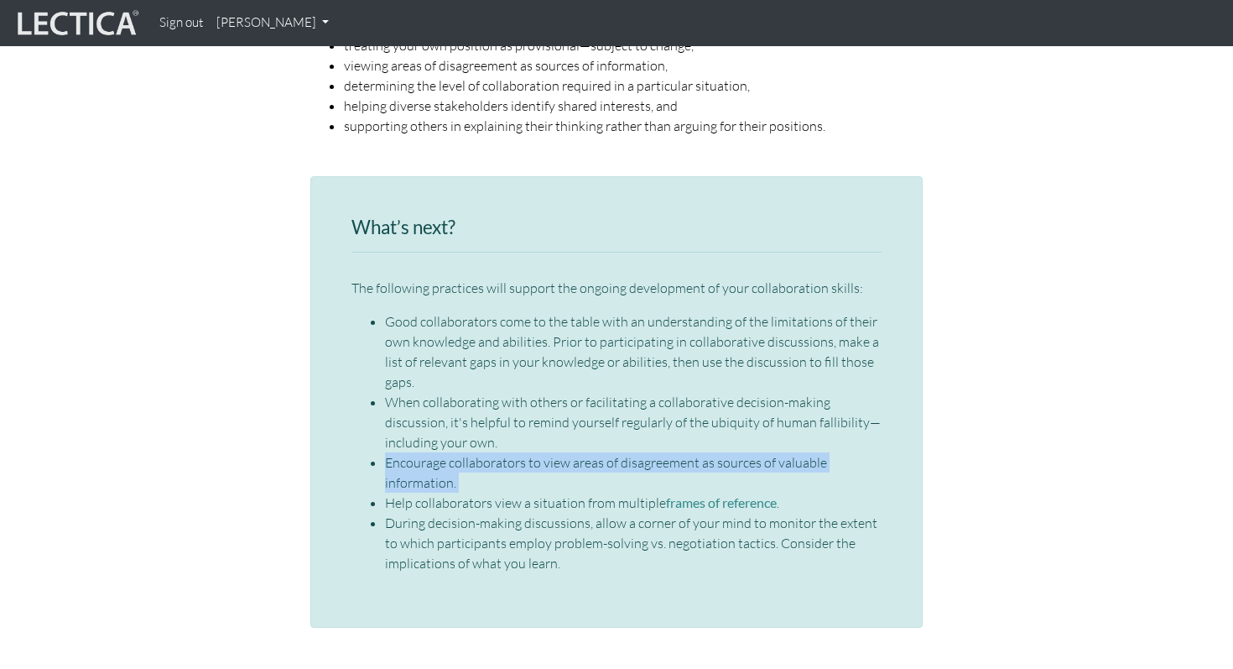
click at [575, 452] on li "Encourage collaborators to view areas of disagreement as sources of valuable in…" at bounding box center [633, 472] width 497 height 40
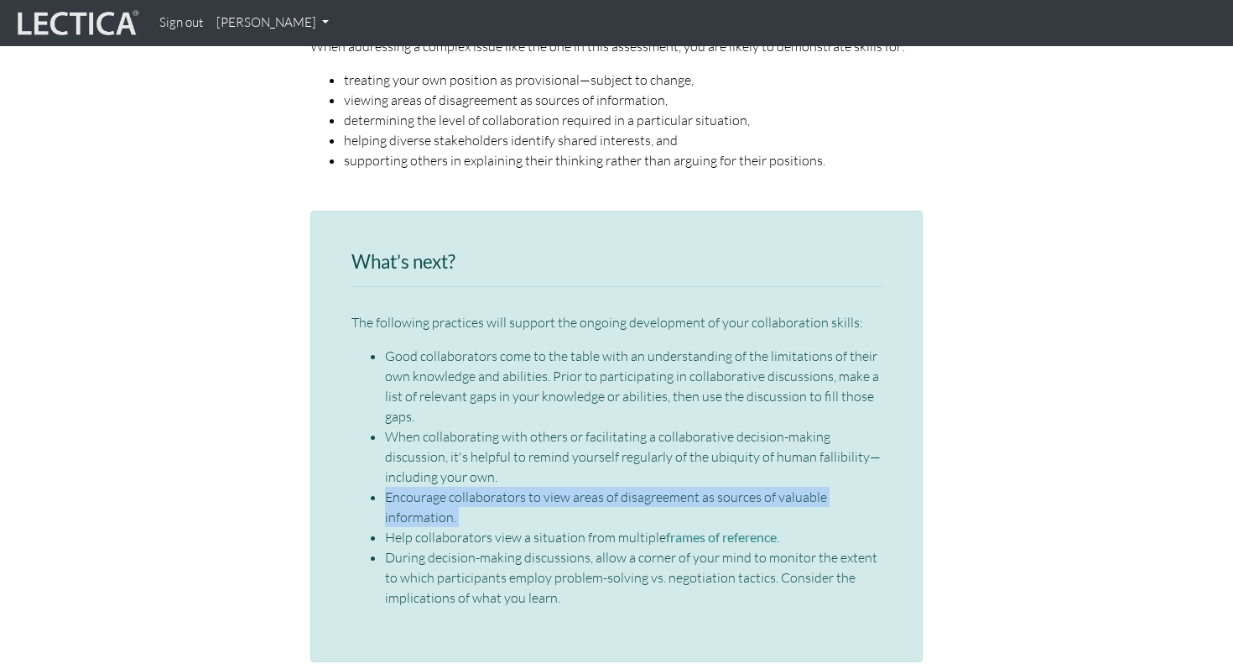
scroll to position [2369, 0]
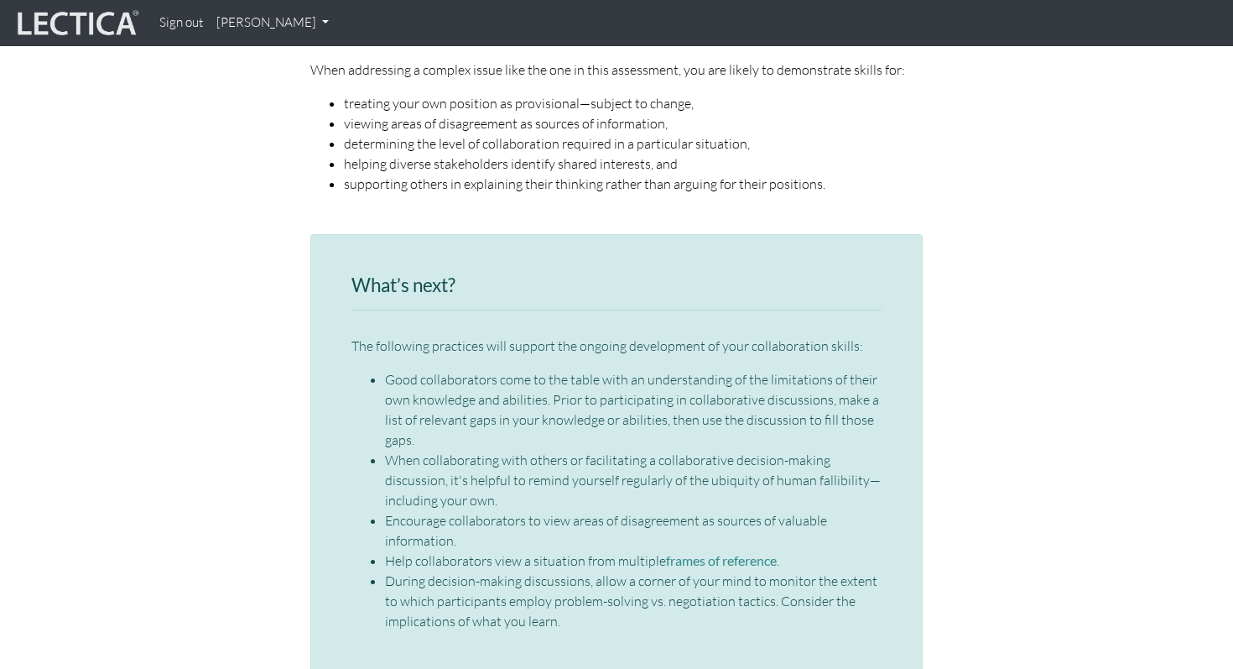
click at [535, 550] on li "Help collaborators view a situation from multiple frames of reference ." at bounding box center [633, 560] width 497 height 20
click at [447, 570] on li "During decision-making discussions, allow a corner of your mind to monitor the …" at bounding box center [633, 600] width 497 height 60
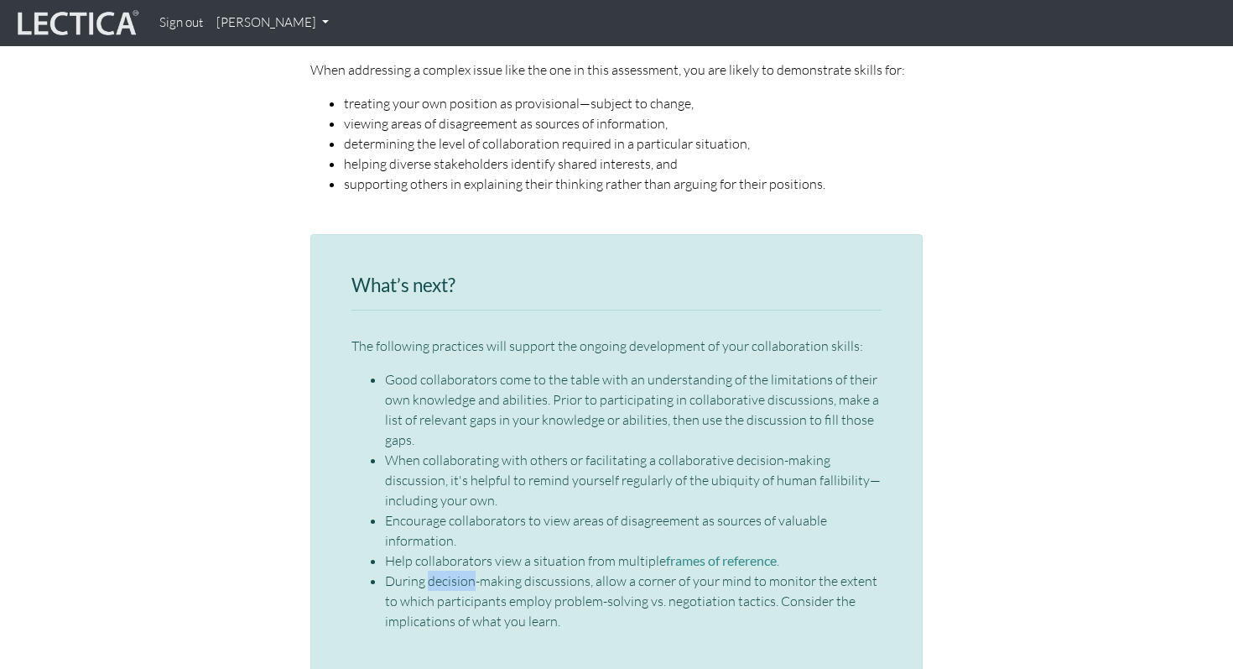
click at [447, 570] on li "During decision-making discussions, allow a corner of your mind to monitor the …" at bounding box center [633, 600] width 497 height 60
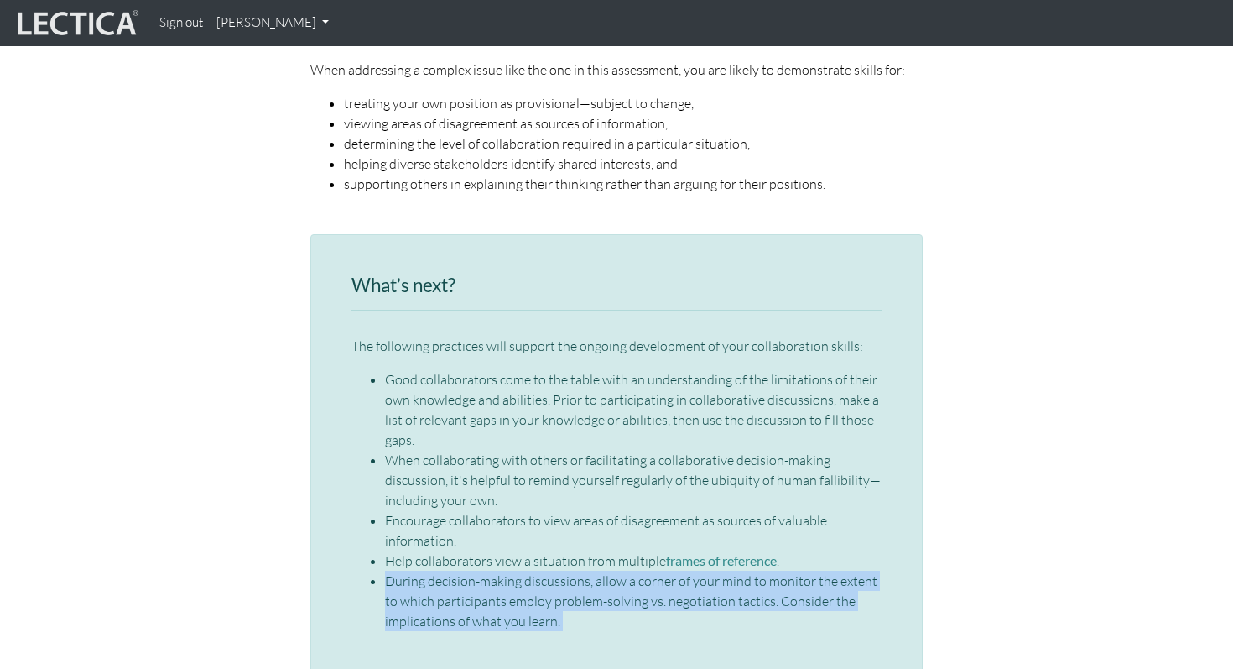
click at [447, 570] on li "During decision-making discussions, allow a corner of your mind to monitor the …" at bounding box center [633, 600] width 497 height 60
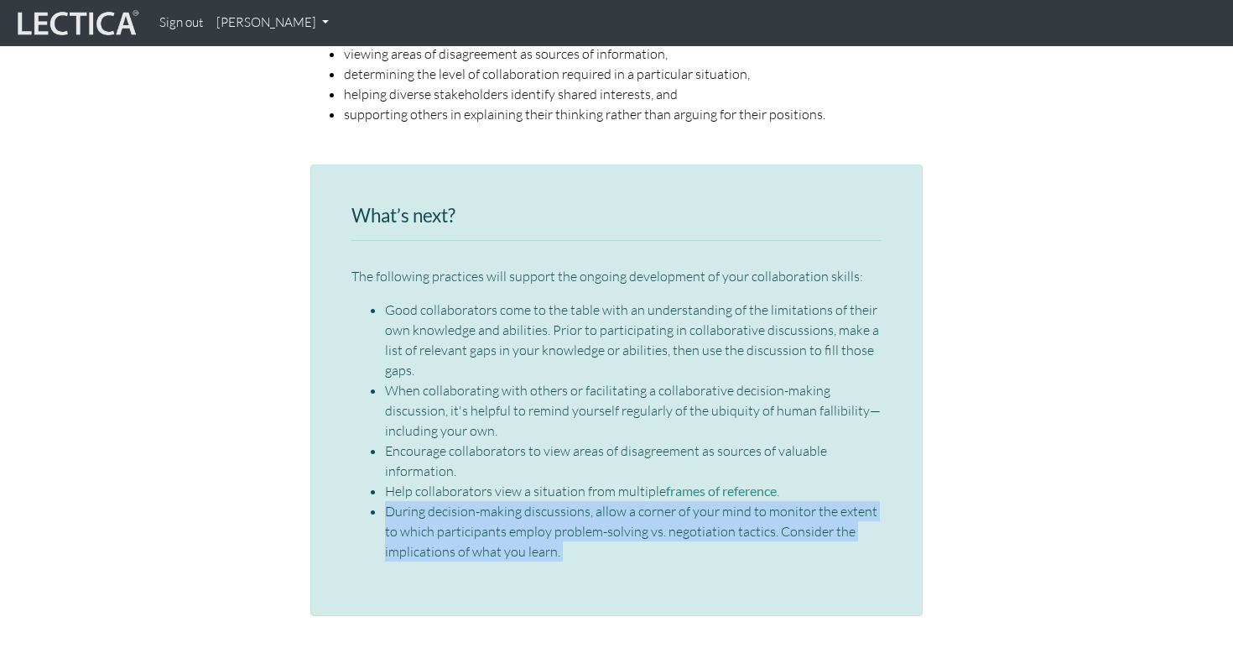
scroll to position [2448, 0]
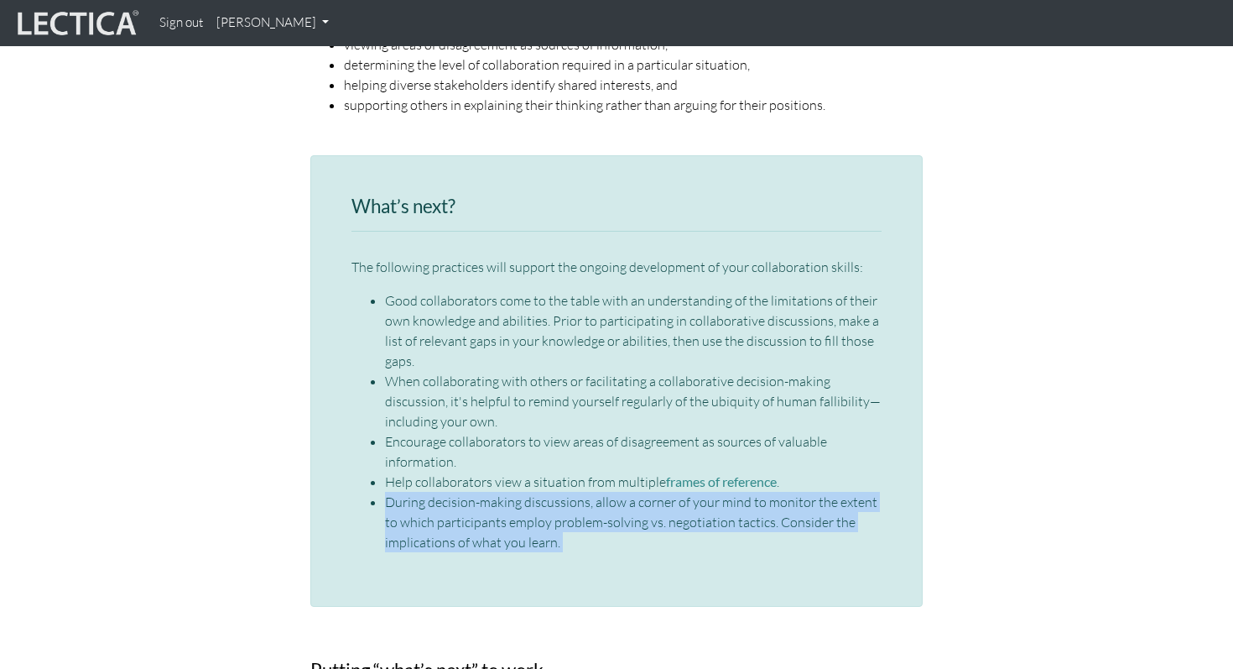
click at [447, 540] on div "What’s next? The following practices will support the ongoing development of yo…" at bounding box center [616, 380] width 612 height 451
drag, startPoint x: 568, startPoint y: 500, endPoint x: 388, endPoint y: 469, distance: 183.0
click at [388, 492] on li "During decision-making discussions, allow a corner of your mind to monitor the …" at bounding box center [633, 522] width 497 height 60
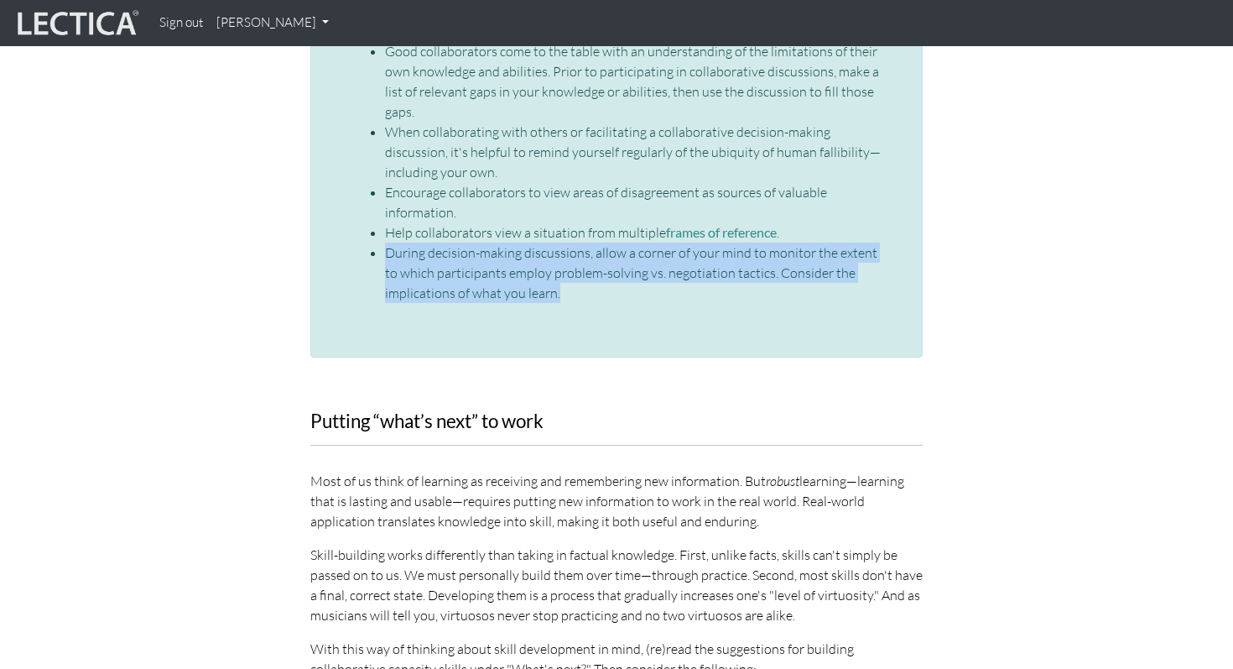
scroll to position [2698, 0]
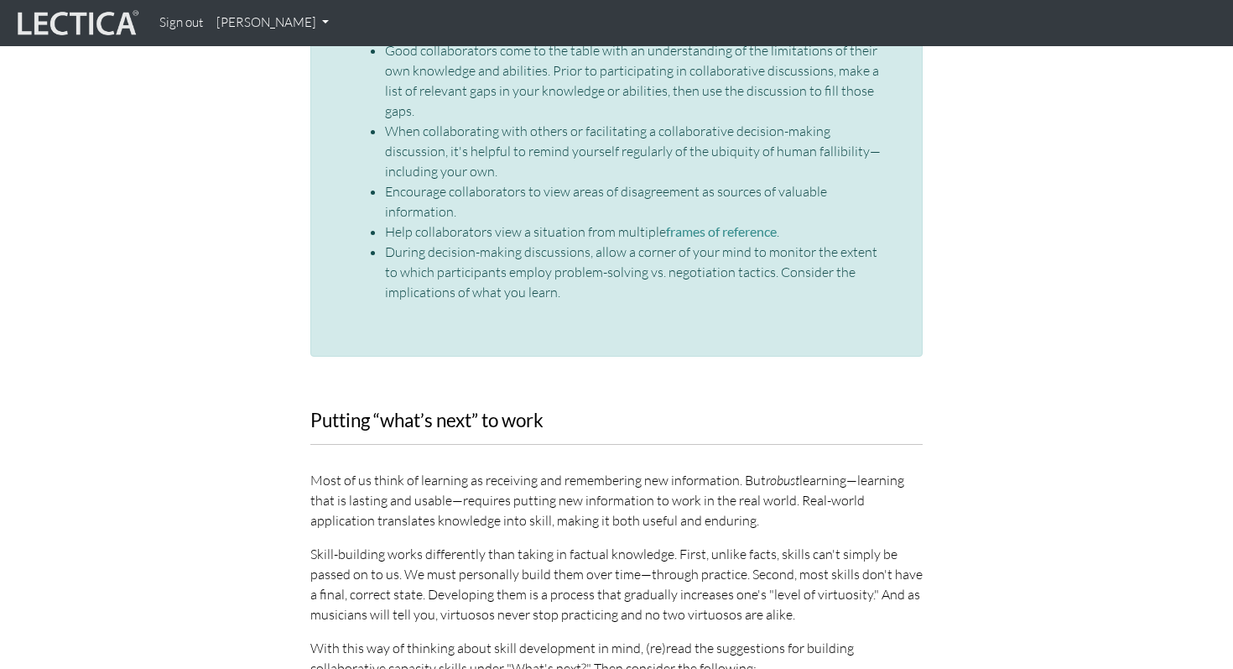
click at [388, 470] on p "Most of us think of learning as receiving and remembering new information. But …" at bounding box center [616, 500] width 612 height 60
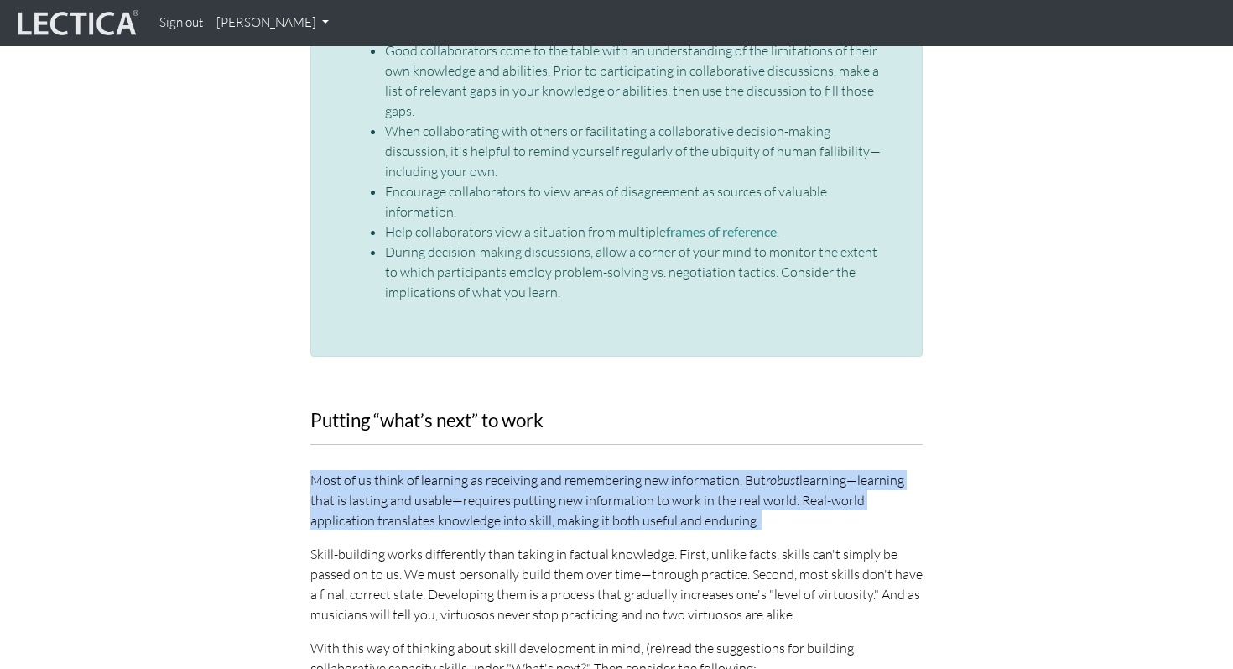
click at [388, 470] on p "Most of us think of learning as receiving and remembering new information. But …" at bounding box center [616, 500] width 612 height 60
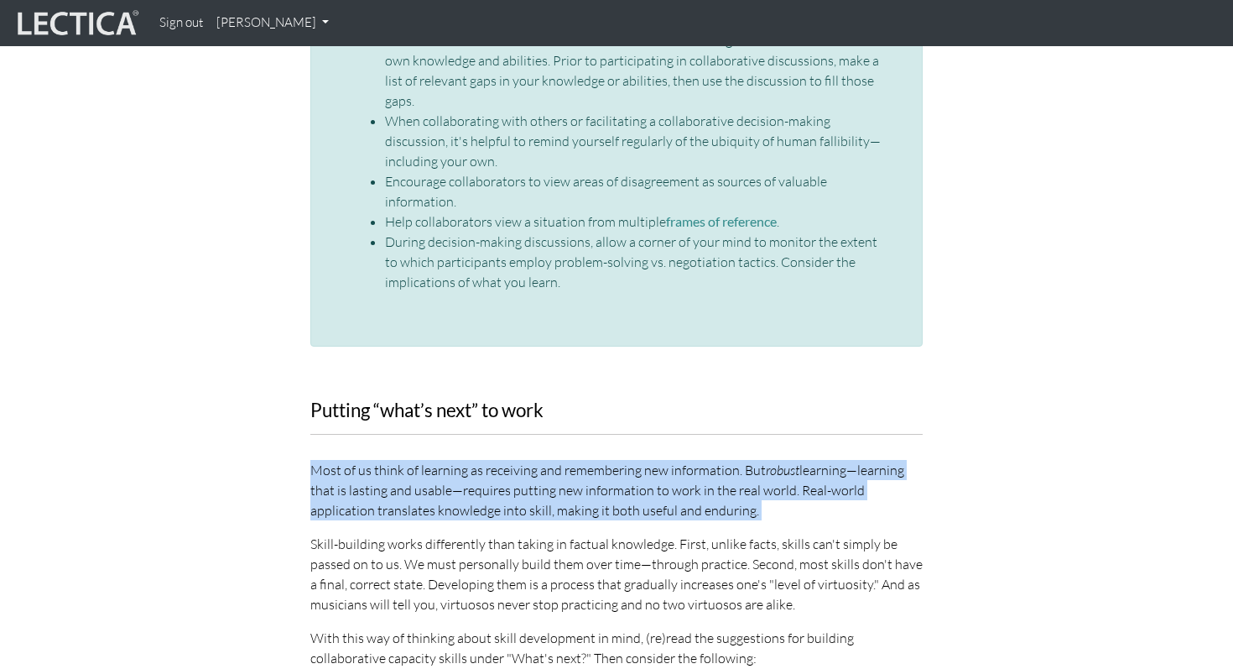
scroll to position [2710, 0]
